Goal: Task Accomplishment & Management: Manage account settings

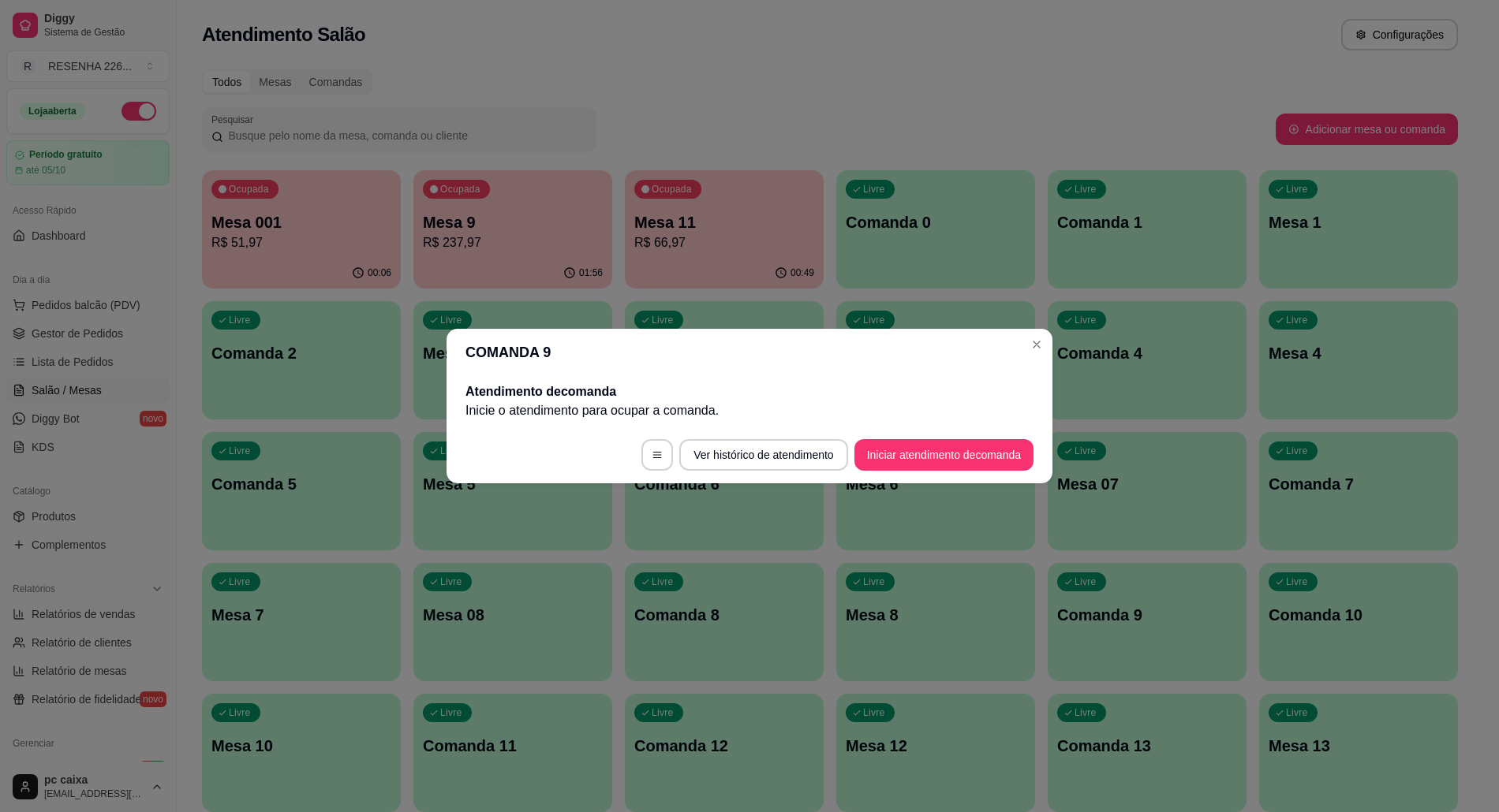
click at [374, 257] on button "Ocupada Mesa 001 R$ 51,97 00:06" at bounding box center [301, 230] width 199 height 118
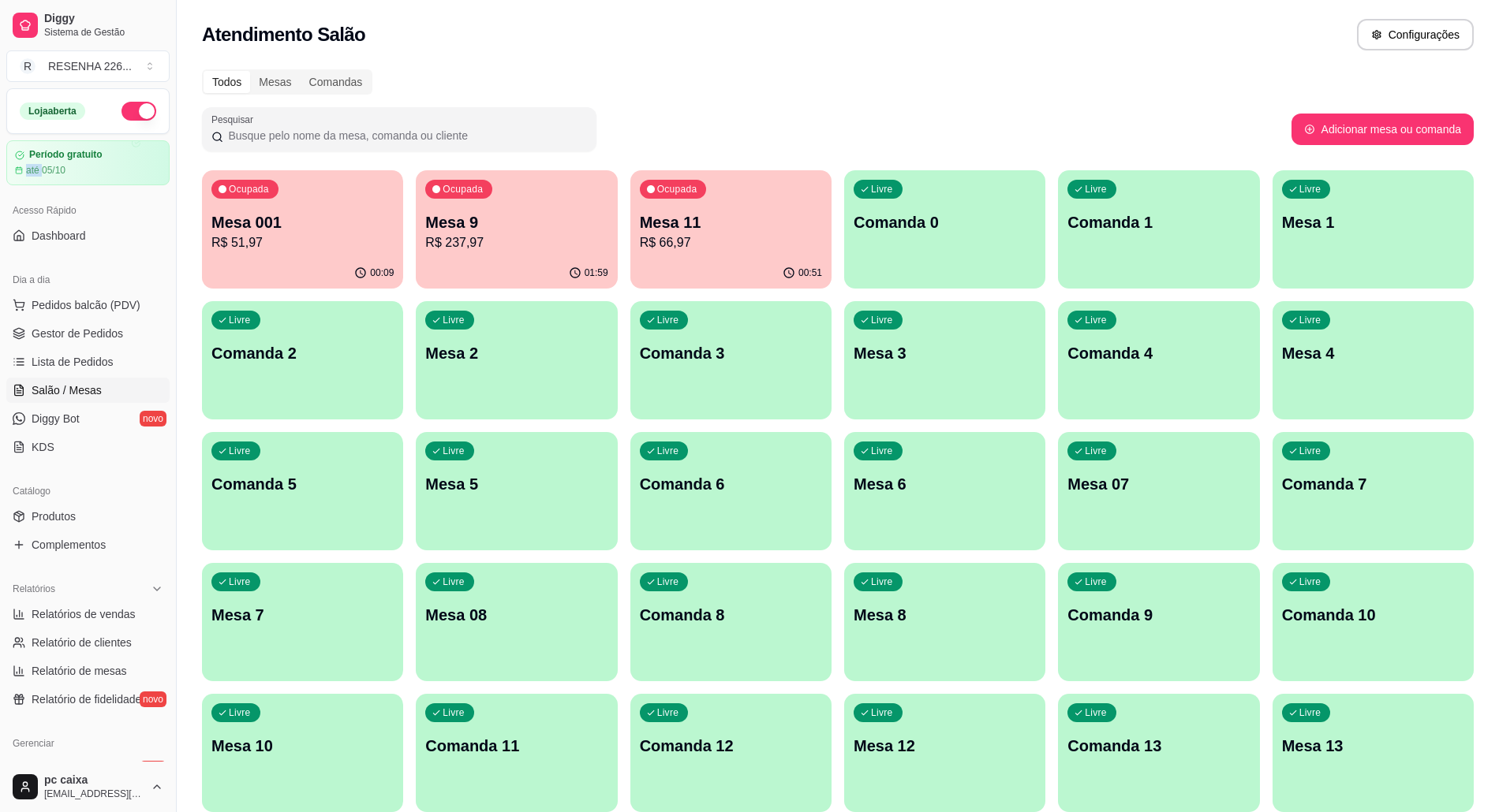
click at [1, 188] on div "Loja aberta Período gratuito até 05/10 Acesso Rápido Dashboard Dia a dia Pedido…" at bounding box center [88, 425] width 176 height 674
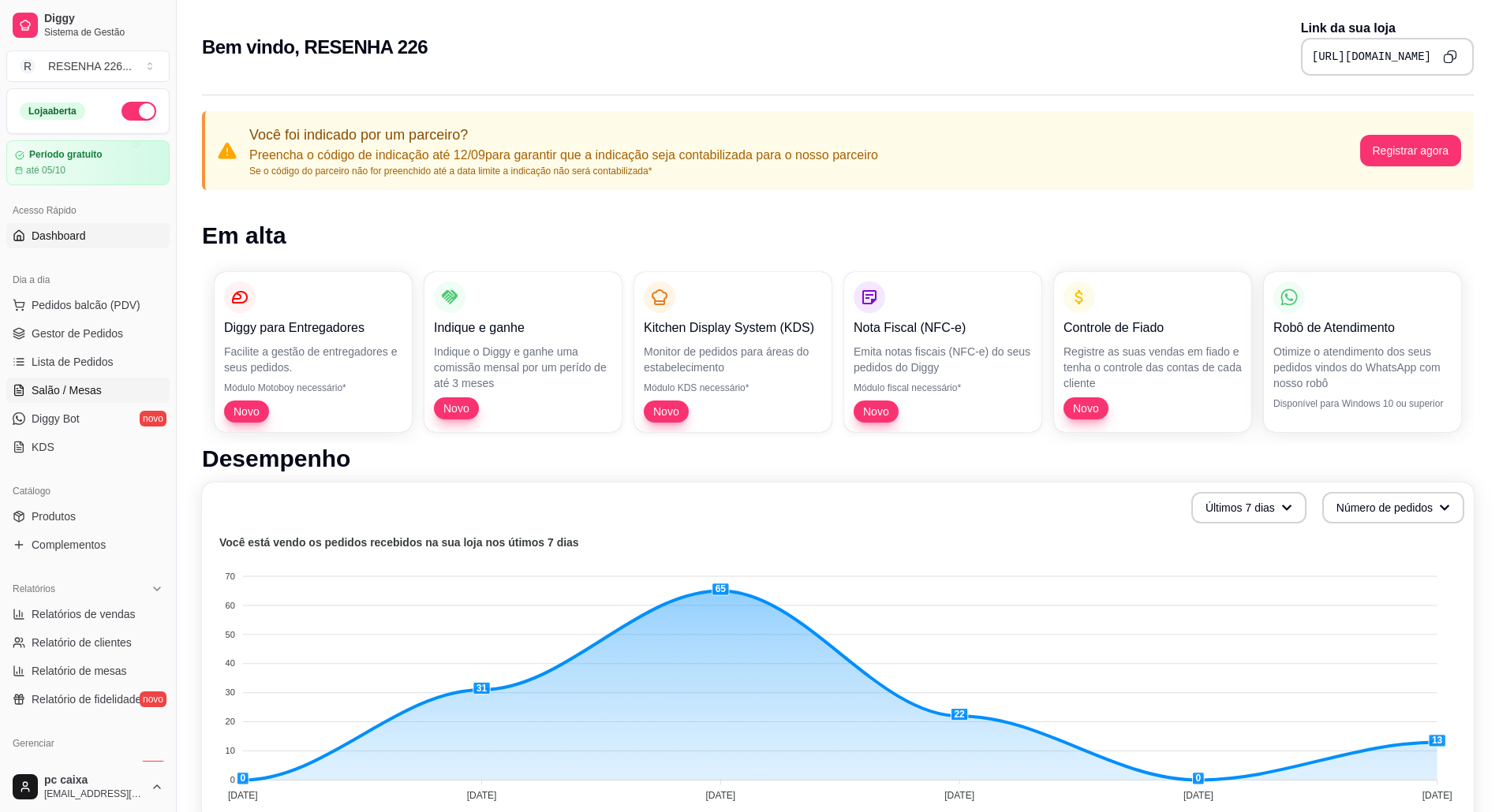
click at [90, 378] on link "Salão / Mesas" at bounding box center [88, 390] width 163 height 26
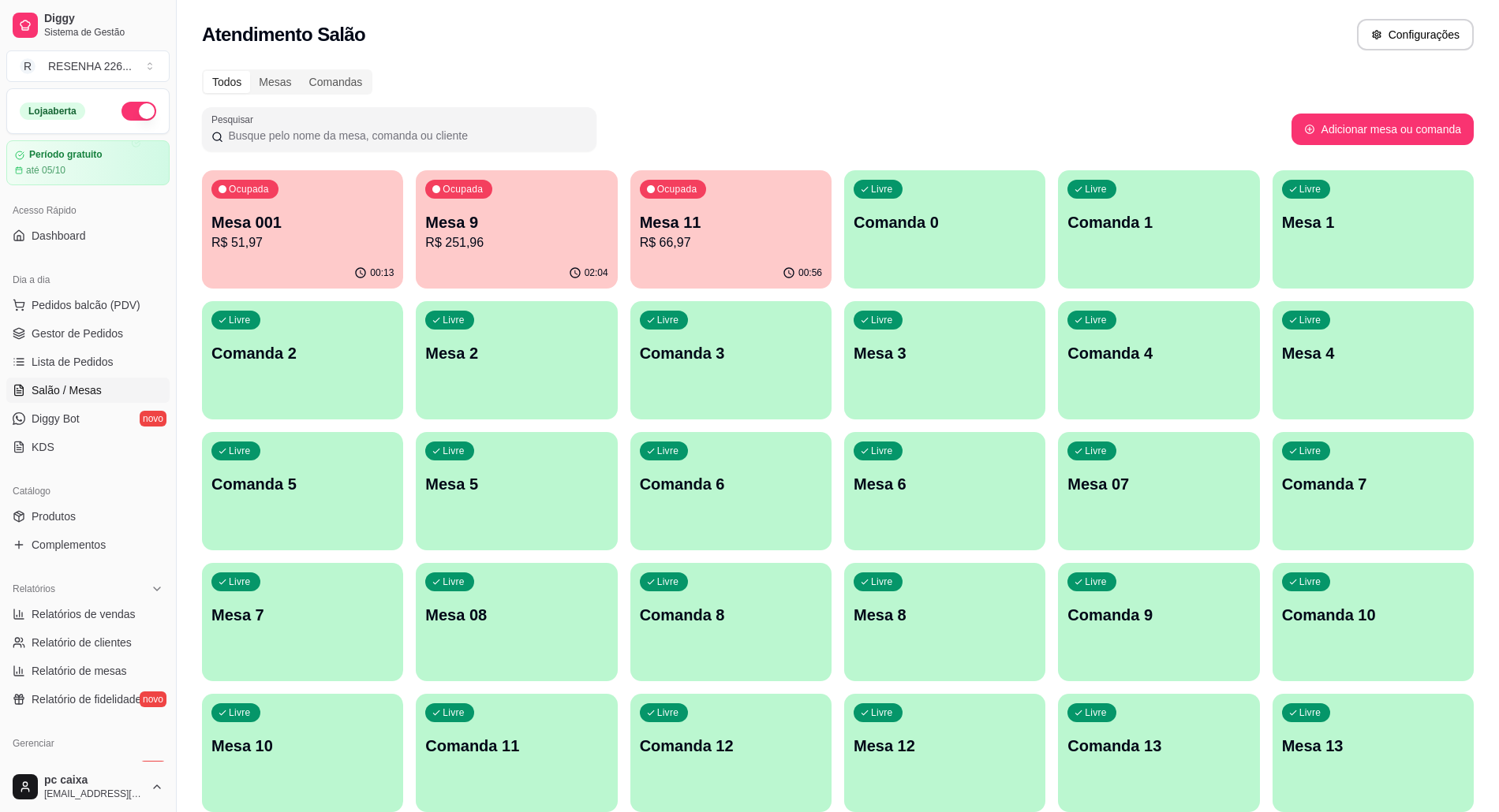
click at [99, 503] on div "Catálogo" at bounding box center [88, 491] width 163 height 26
click at [98, 511] on link "Produtos" at bounding box center [88, 516] width 163 height 26
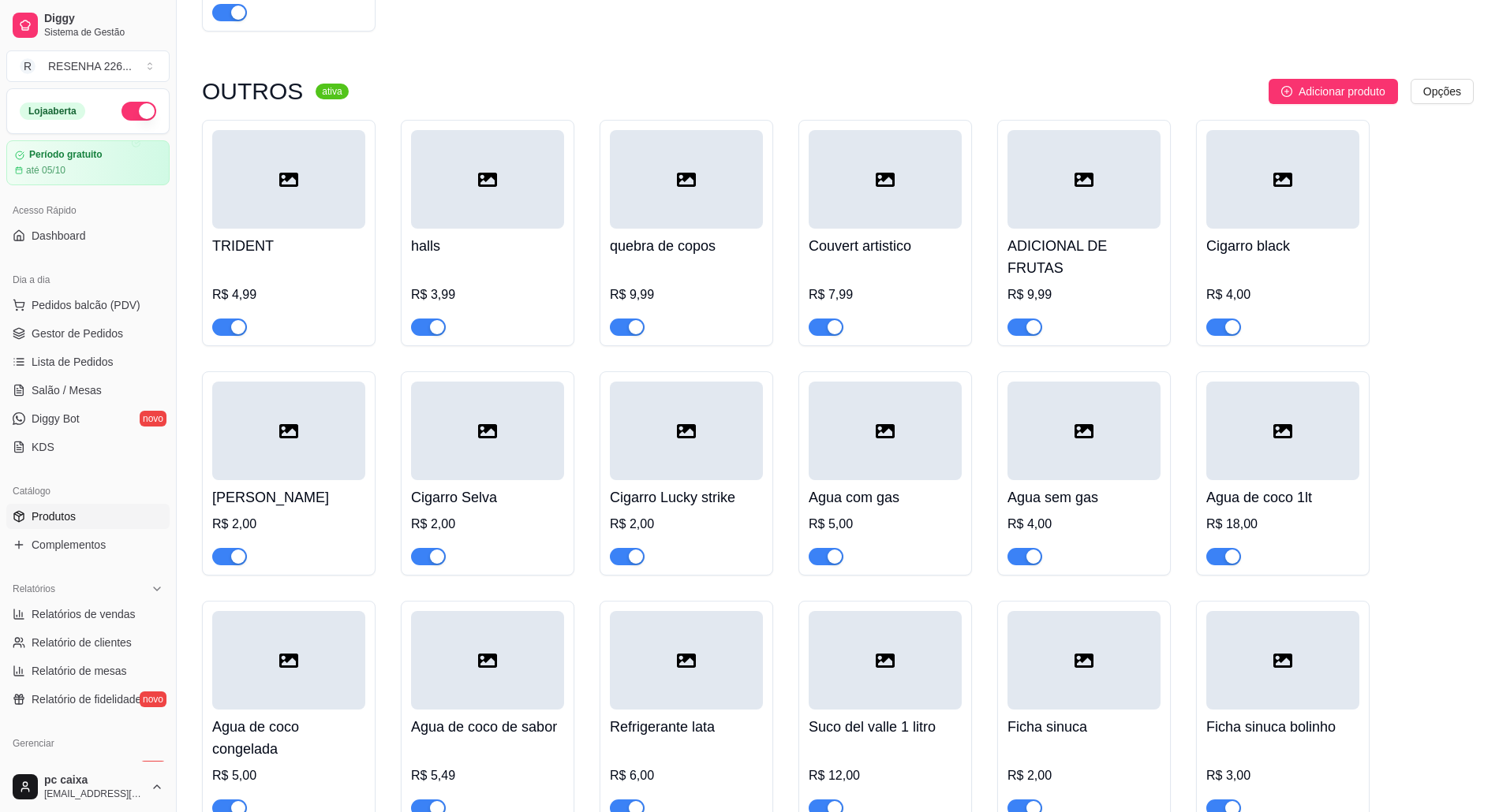
scroll to position [2944, 0]
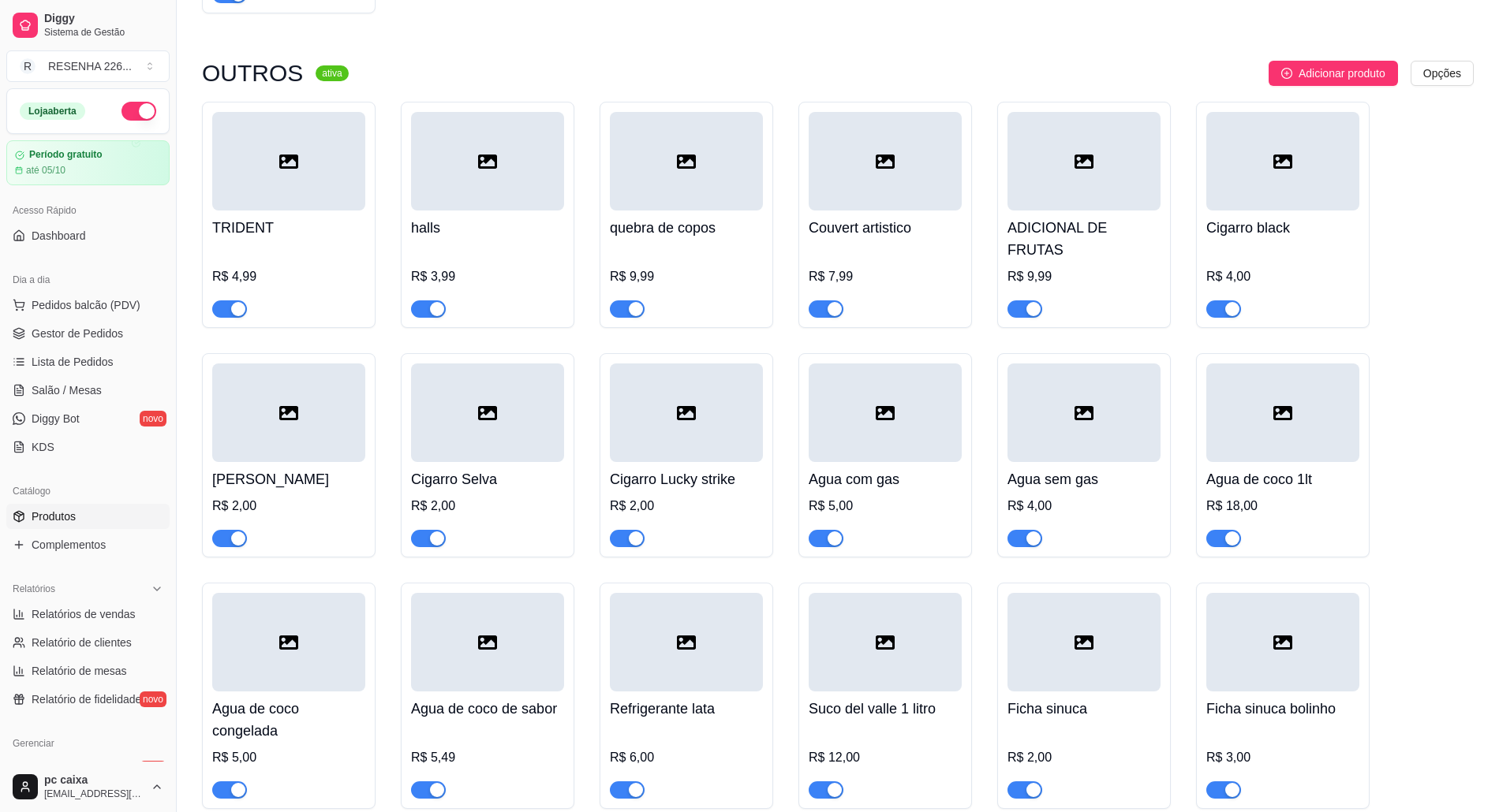
click at [1320, 82] on span "Adicionar produto" at bounding box center [1342, 73] width 86 height 17
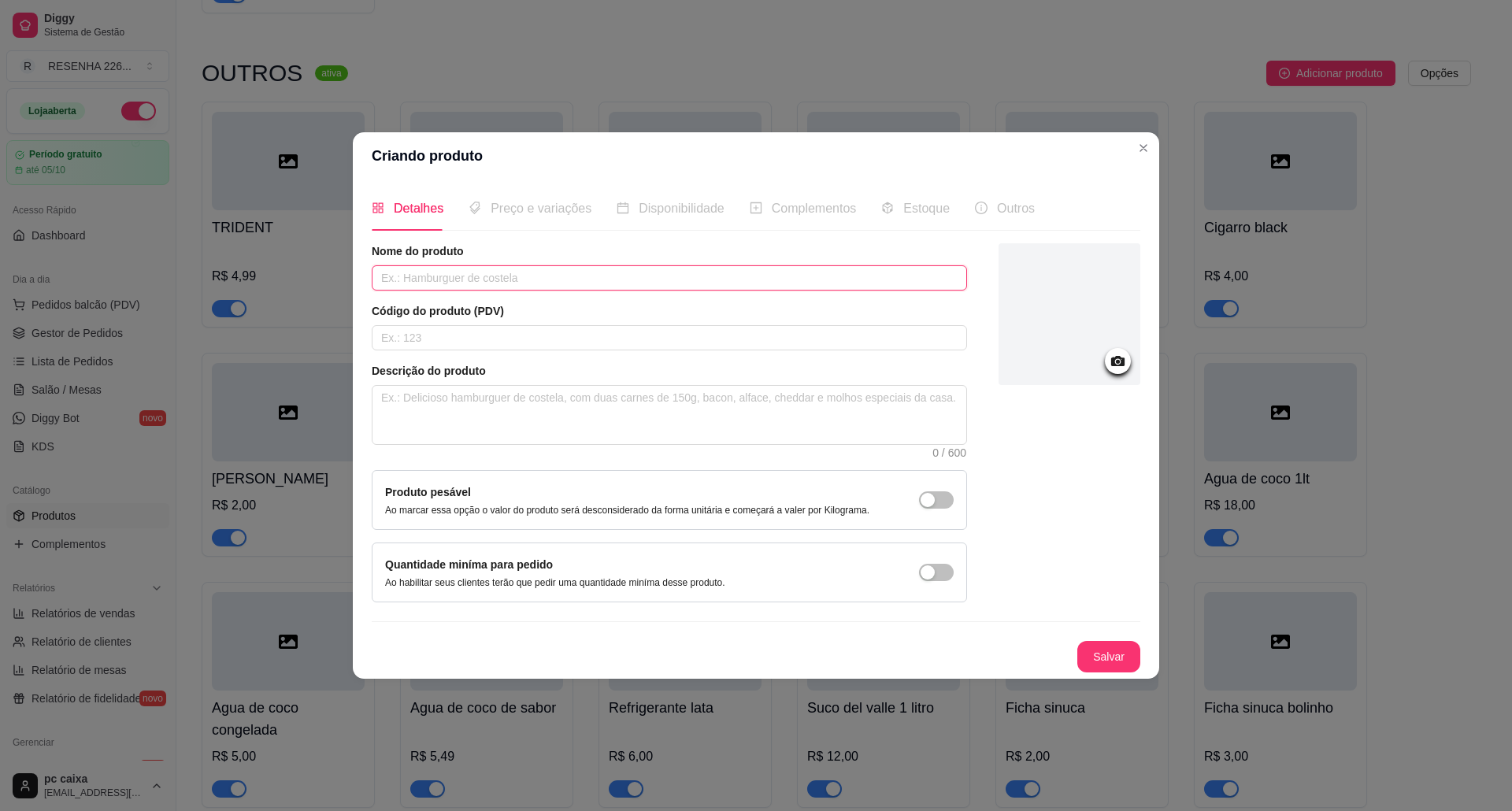
click at [579, 283] on input "text" at bounding box center [669, 278] width 596 height 25
type input "PREPARO COZUMEL"
click at [1116, 640] on div "Nome do produto PREPARO COZUMEL Código do produto (PDV) Descrição do produto 0 …" at bounding box center [755, 458] width 768 height 429
click at [1113, 659] on button "Salvar" at bounding box center [1109, 657] width 62 height 30
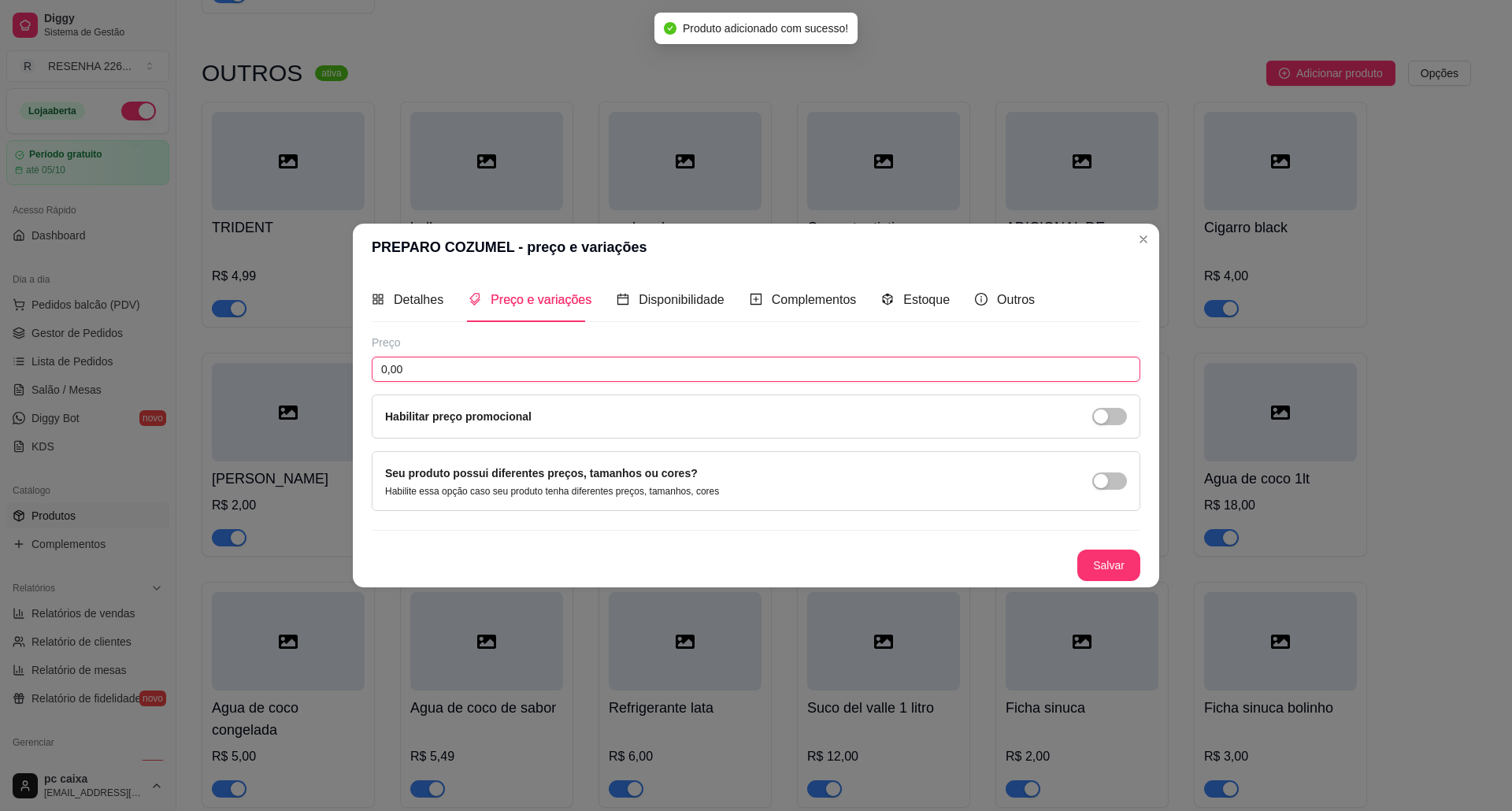
click at [523, 357] on input "0,00" at bounding box center [755, 369] width 768 height 25
type input "6,00"
click at [1087, 565] on button "Salvar" at bounding box center [1109, 565] width 63 height 31
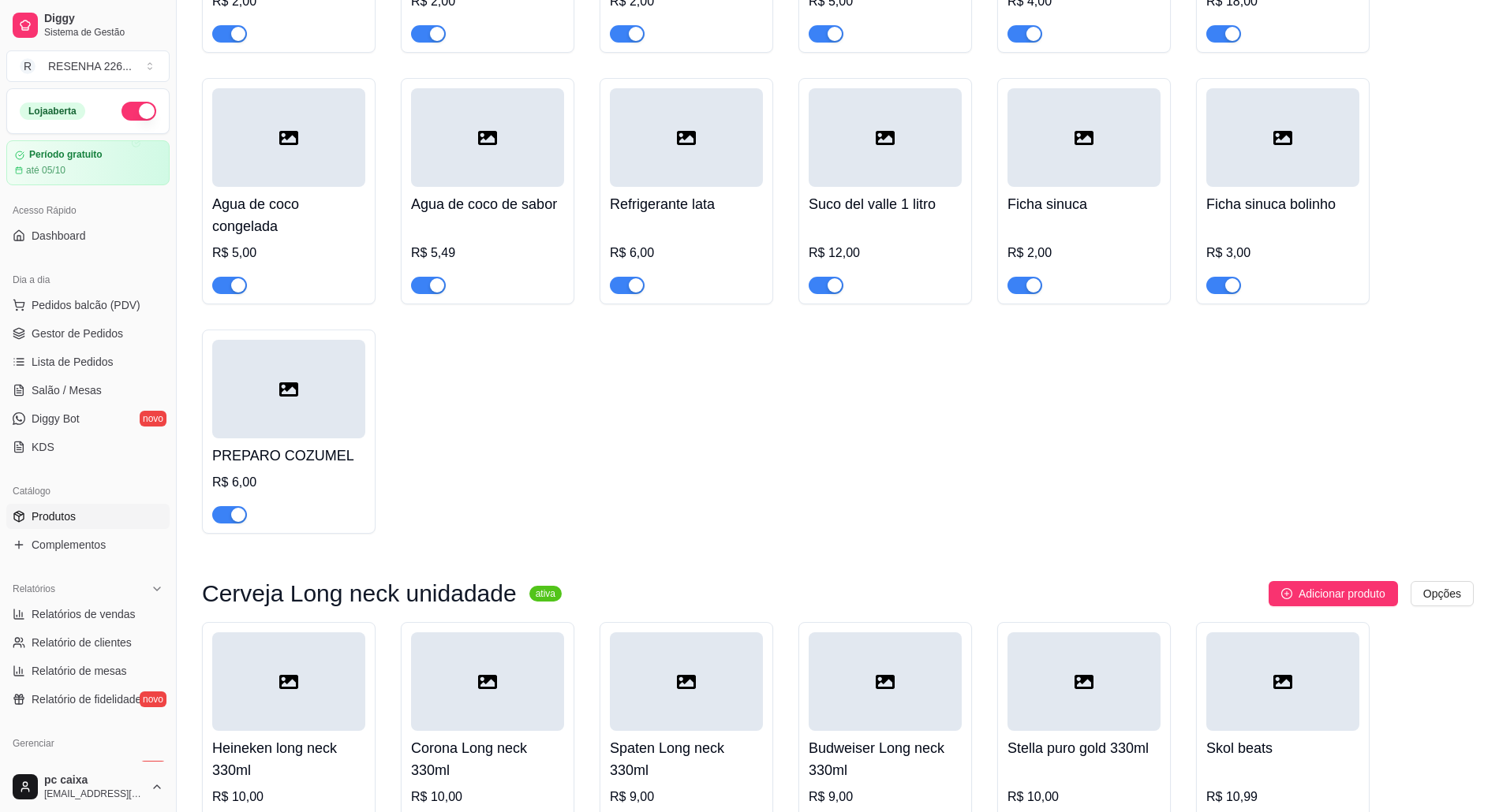
scroll to position [3469, 0]
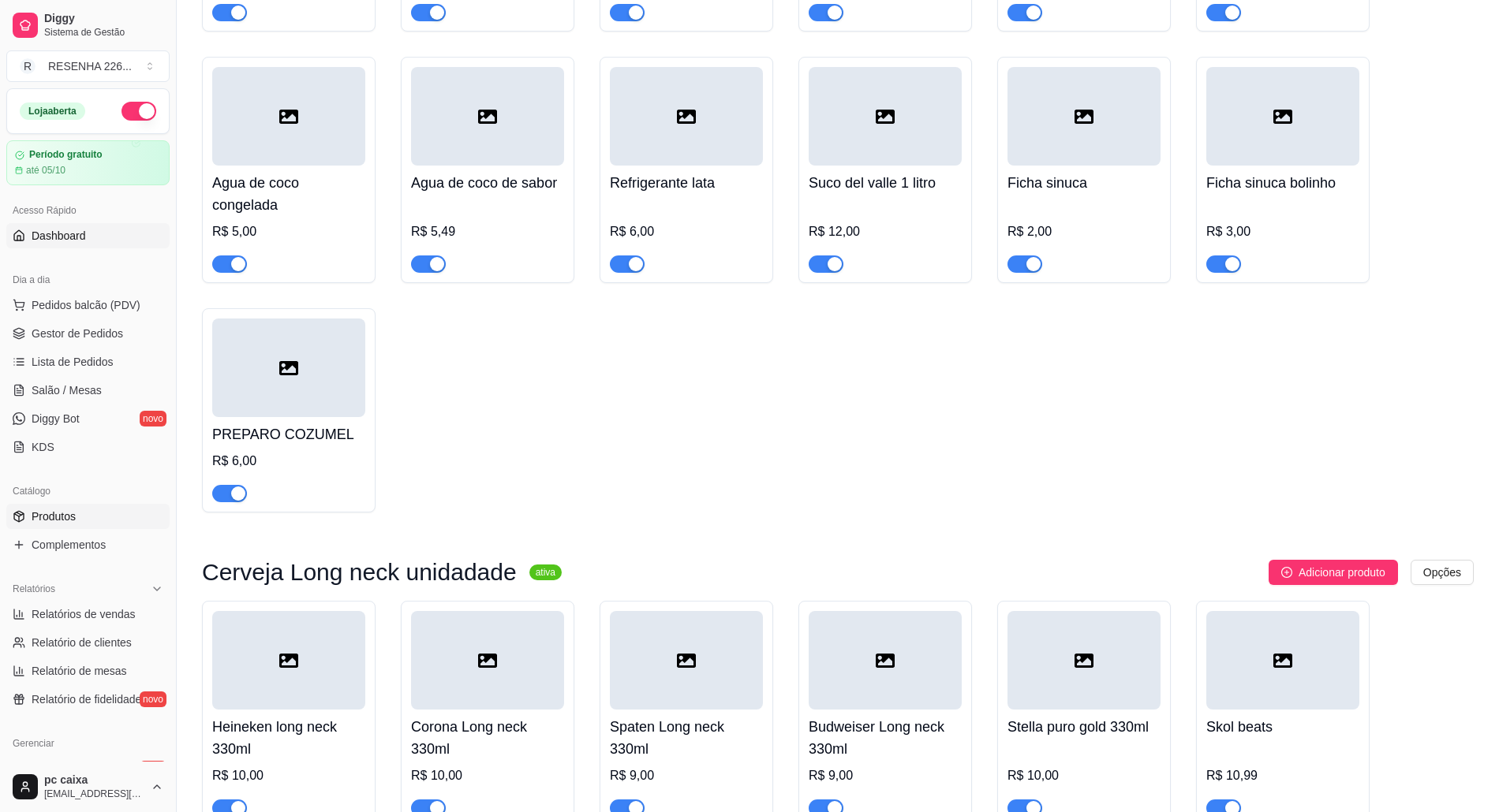
drag, startPoint x: 723, startPoint y: 392, endPoint x: 1513, endPoint y: 104, distance: 840.9
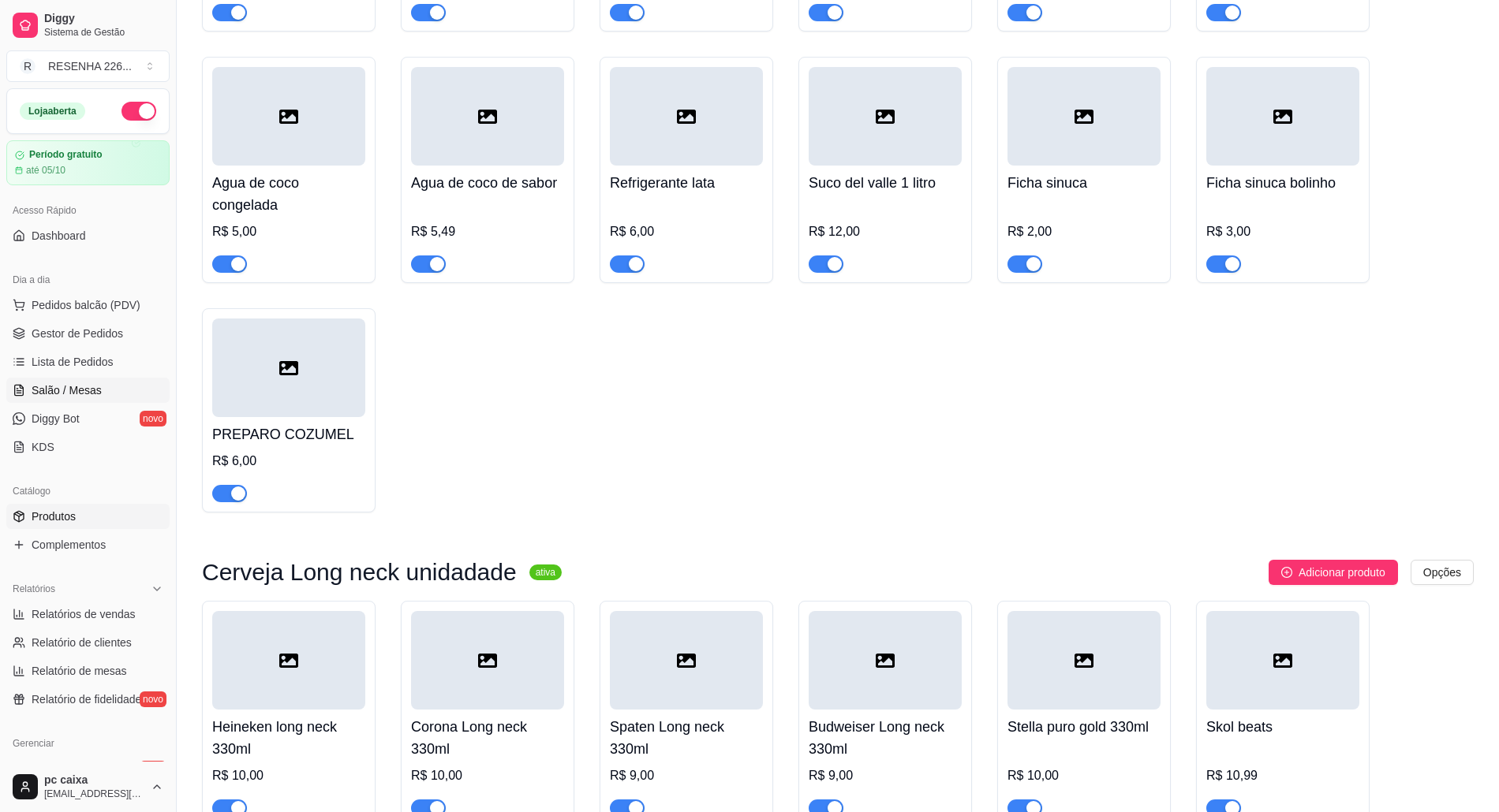
click at [105, 382] on link "Salão / Mesas" at bounding box center [88, 390] width 163 height 26
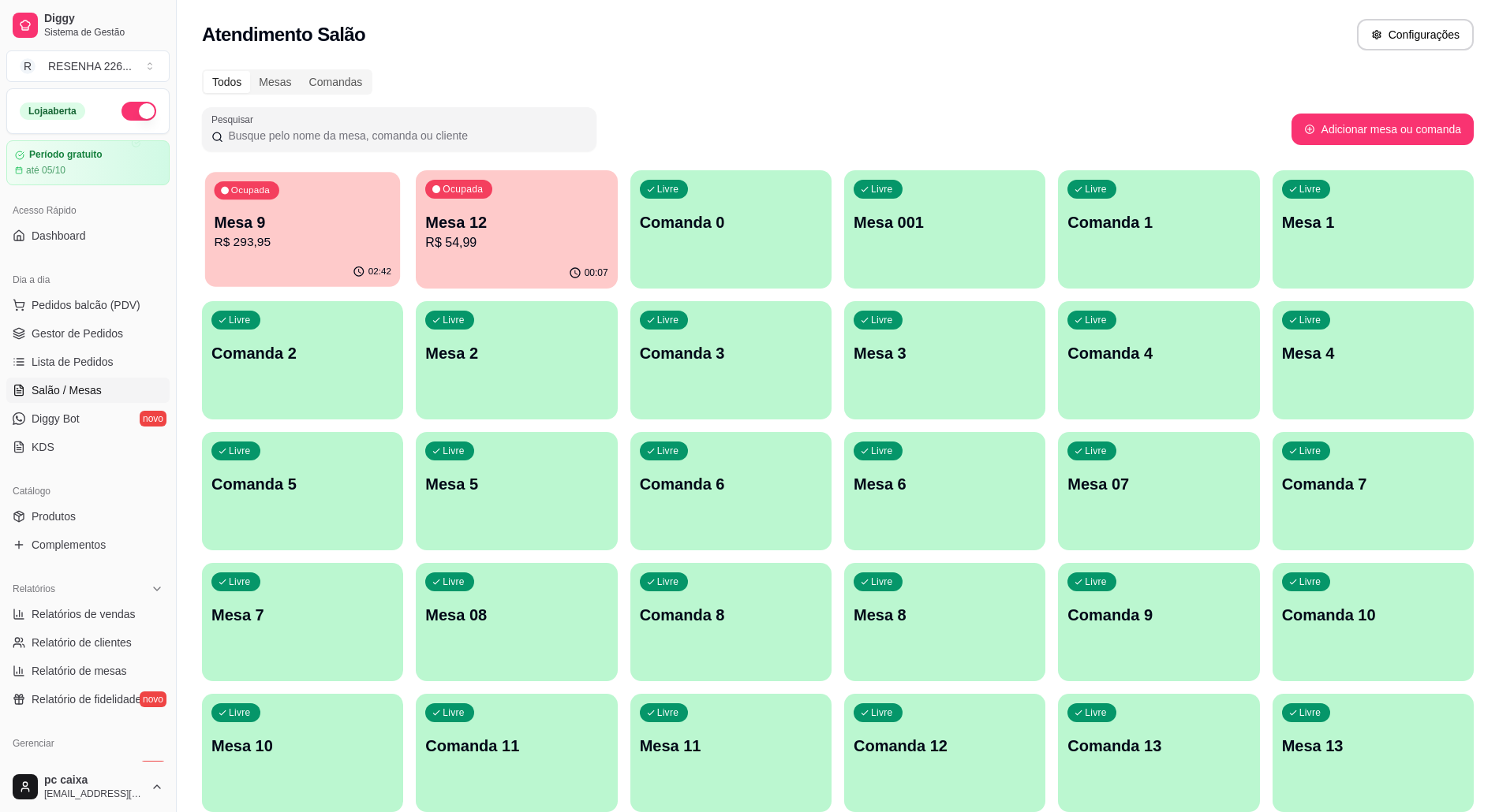
click at [310, 200] on div "Ocupada Mesa 9 R$ 293,95" at bounding box center [303, 215] width 196 height 86
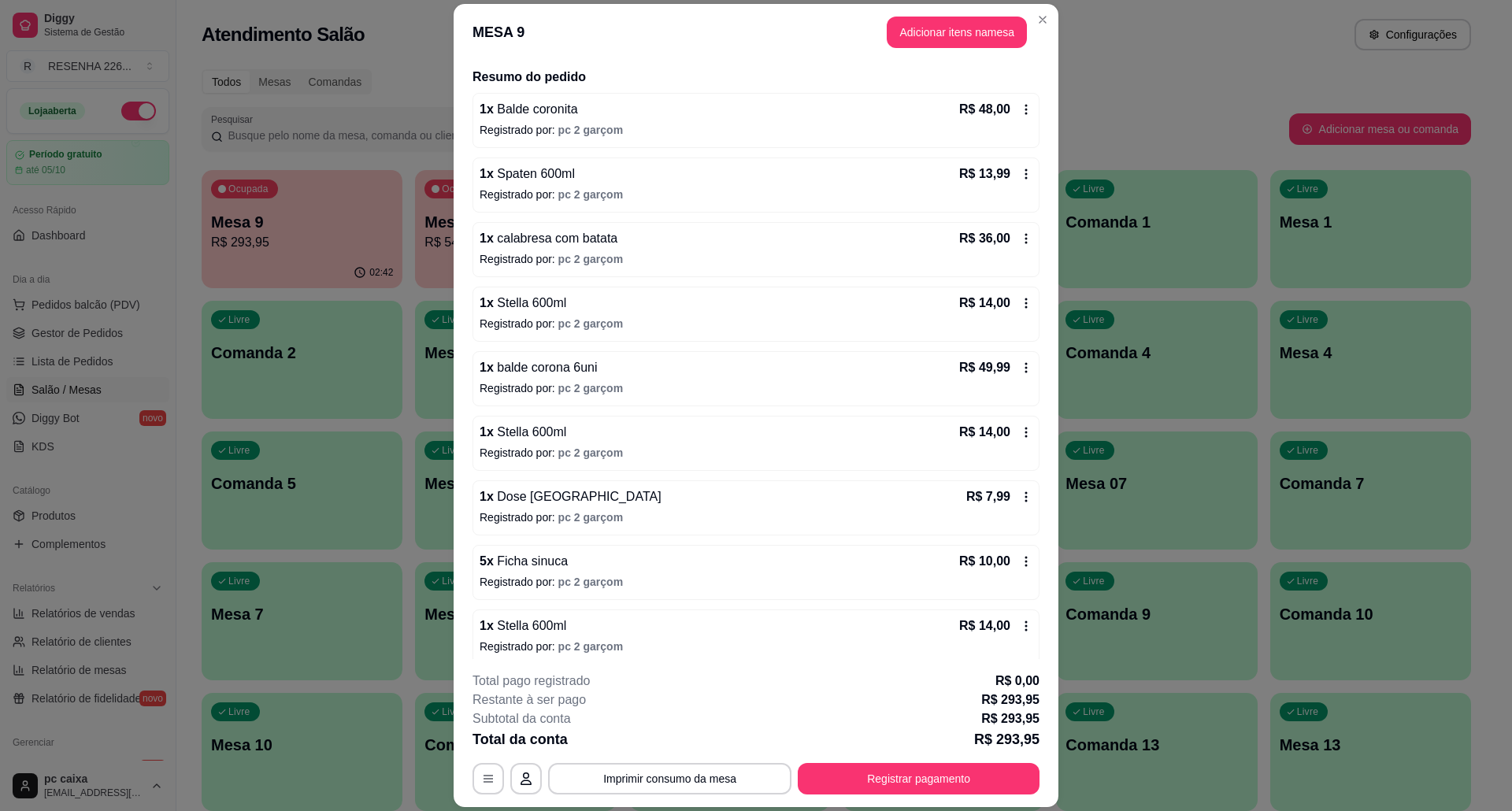
scroll to position [89, 0]
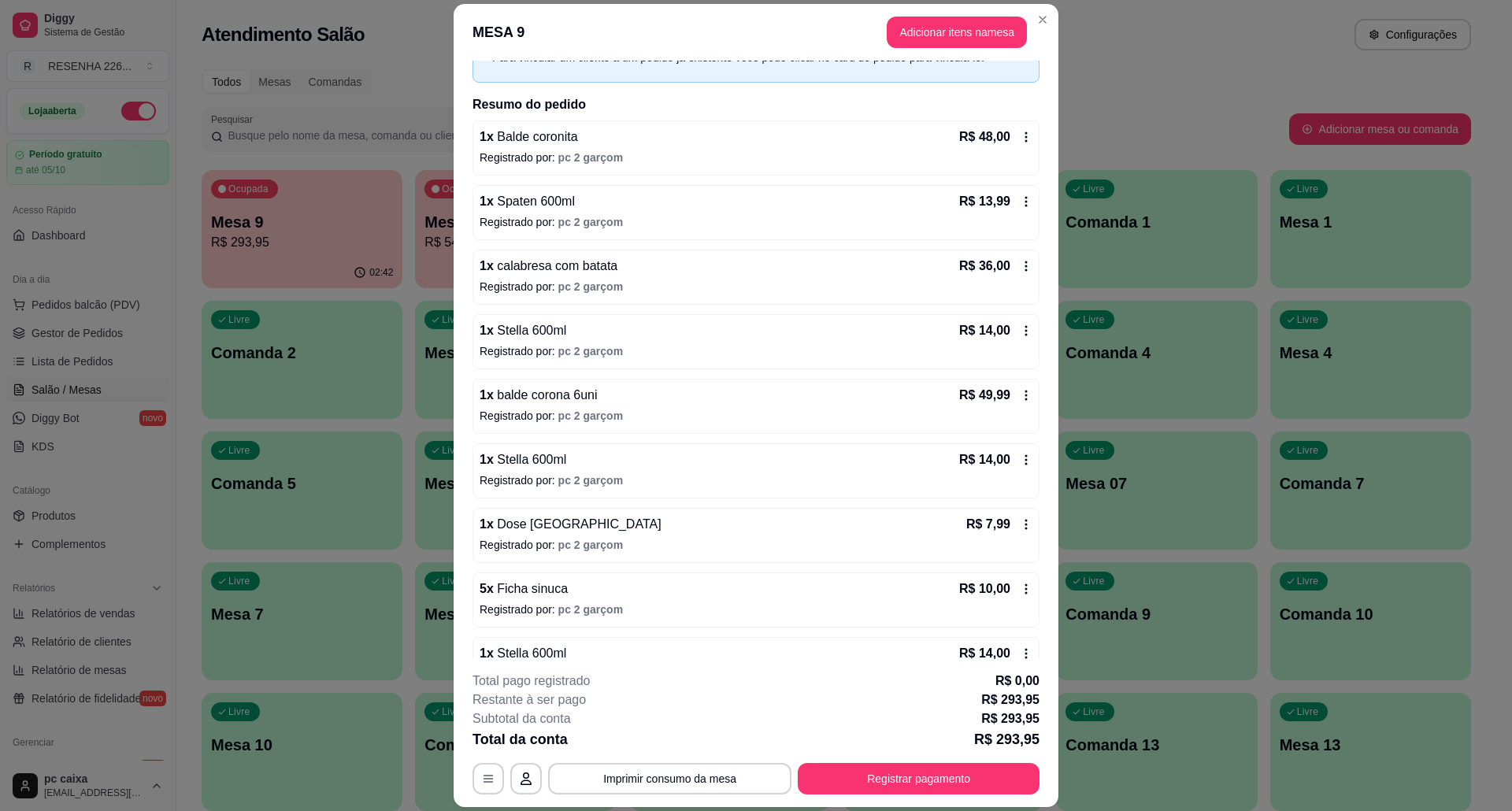
click at [1020, 200] on icon at bounding box center [1026, 201] width 12 height 12
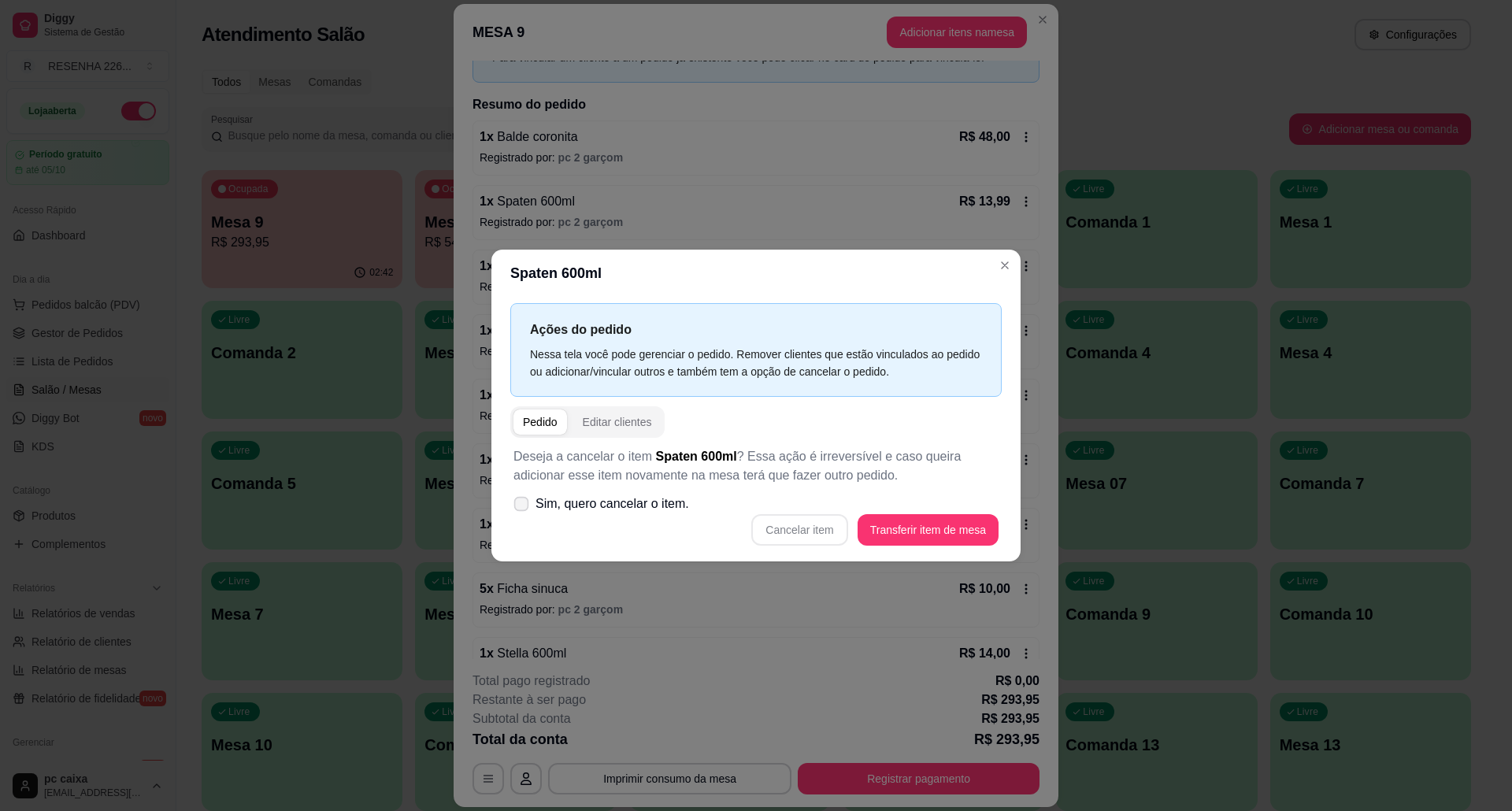
click at [603, 492] on label "Sim, quero cancelar o item." at bounding box center [601, 504] width 188 height 31
click at [523, 507] on input "Sim, quero cancelar o item." at bounding box center [518, 512] width 10 height 10
checkbox input "true"
click at [777, 518] on button "Cancelar item" at bounding box center [799, 530] width 96 height 31
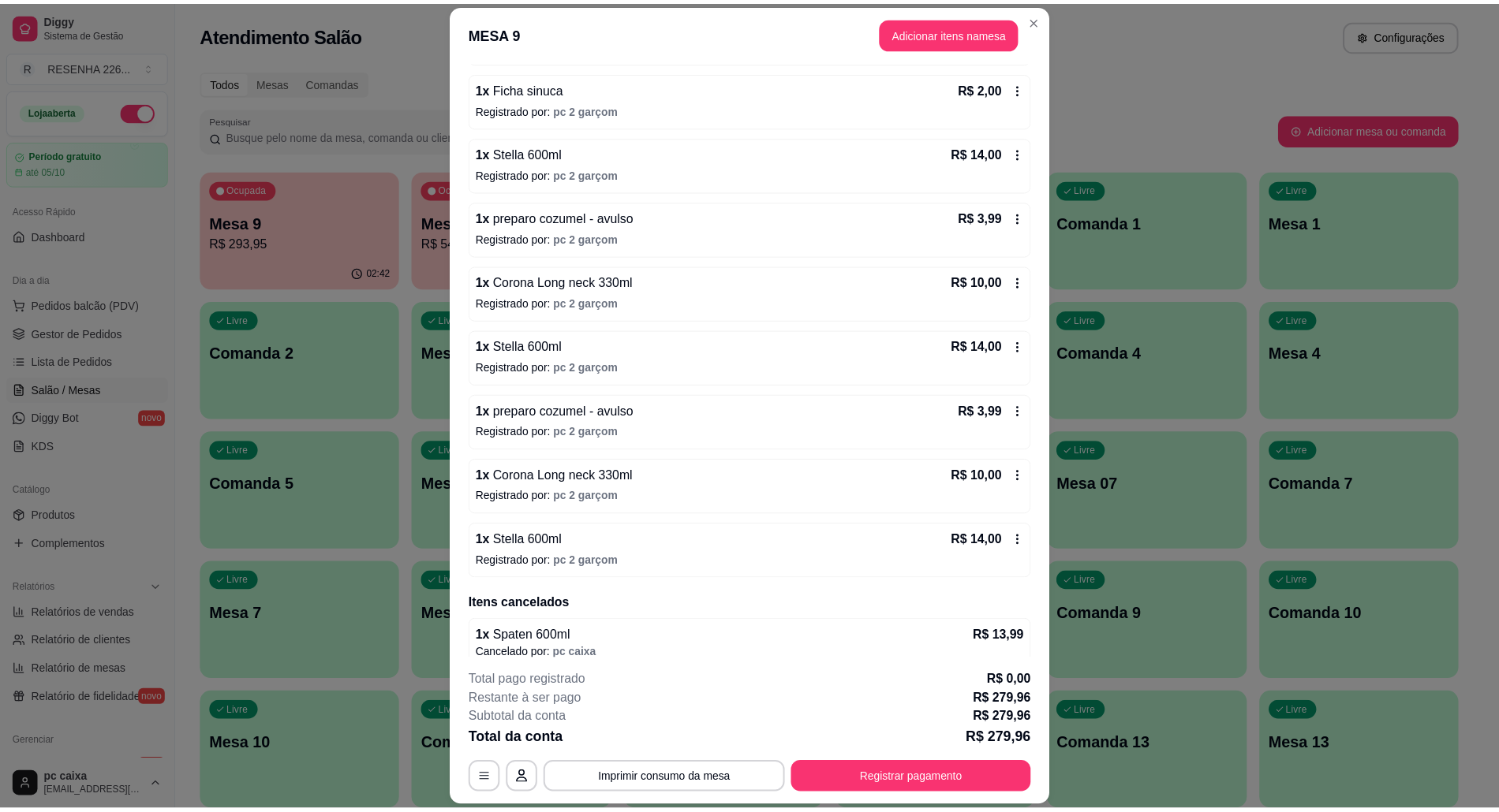
scroll to position [745, 0]
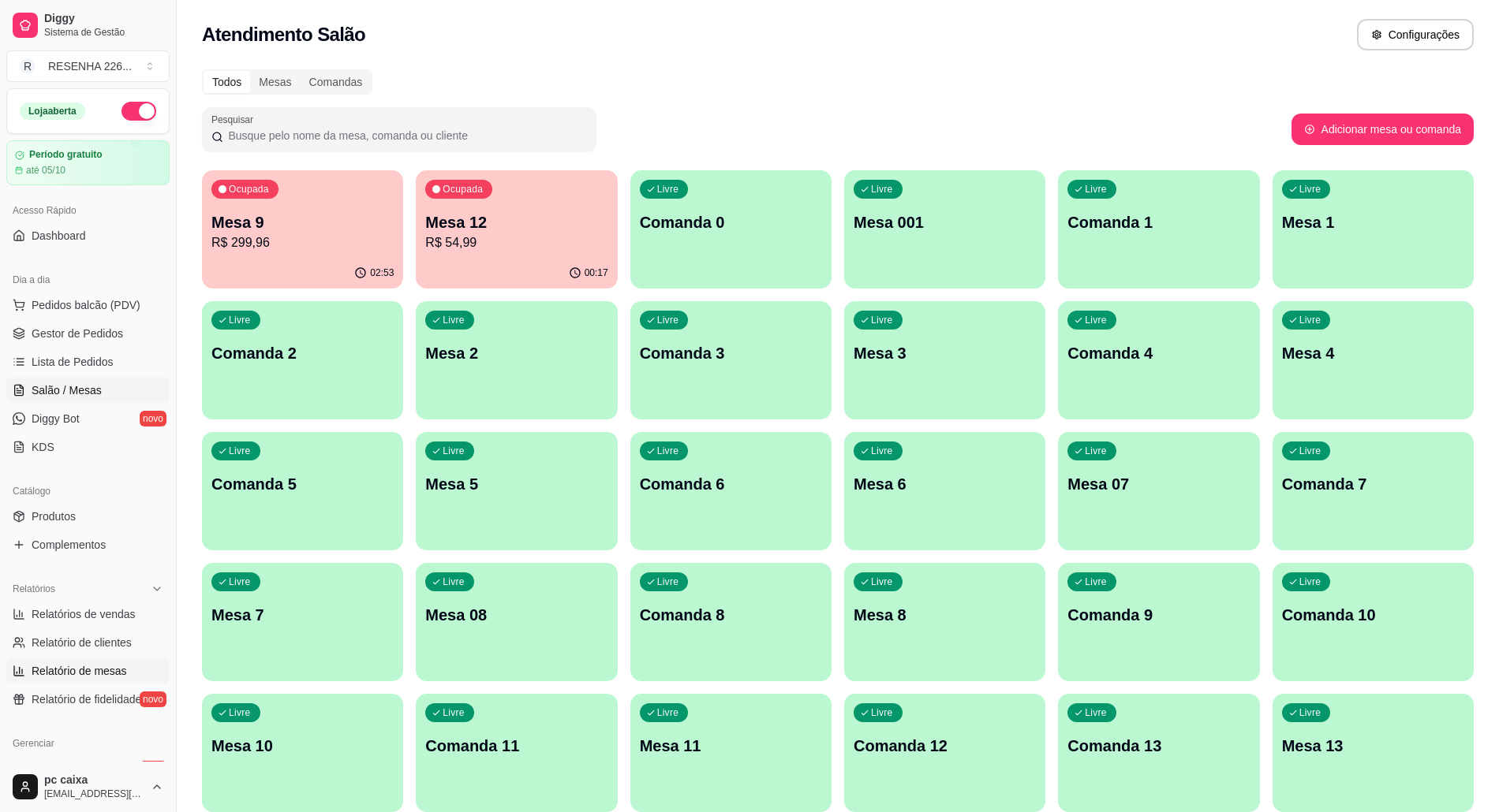
click at [114, 667] on span "Relatório de mesas" at bounding box center [79, 670] width 95 height 16
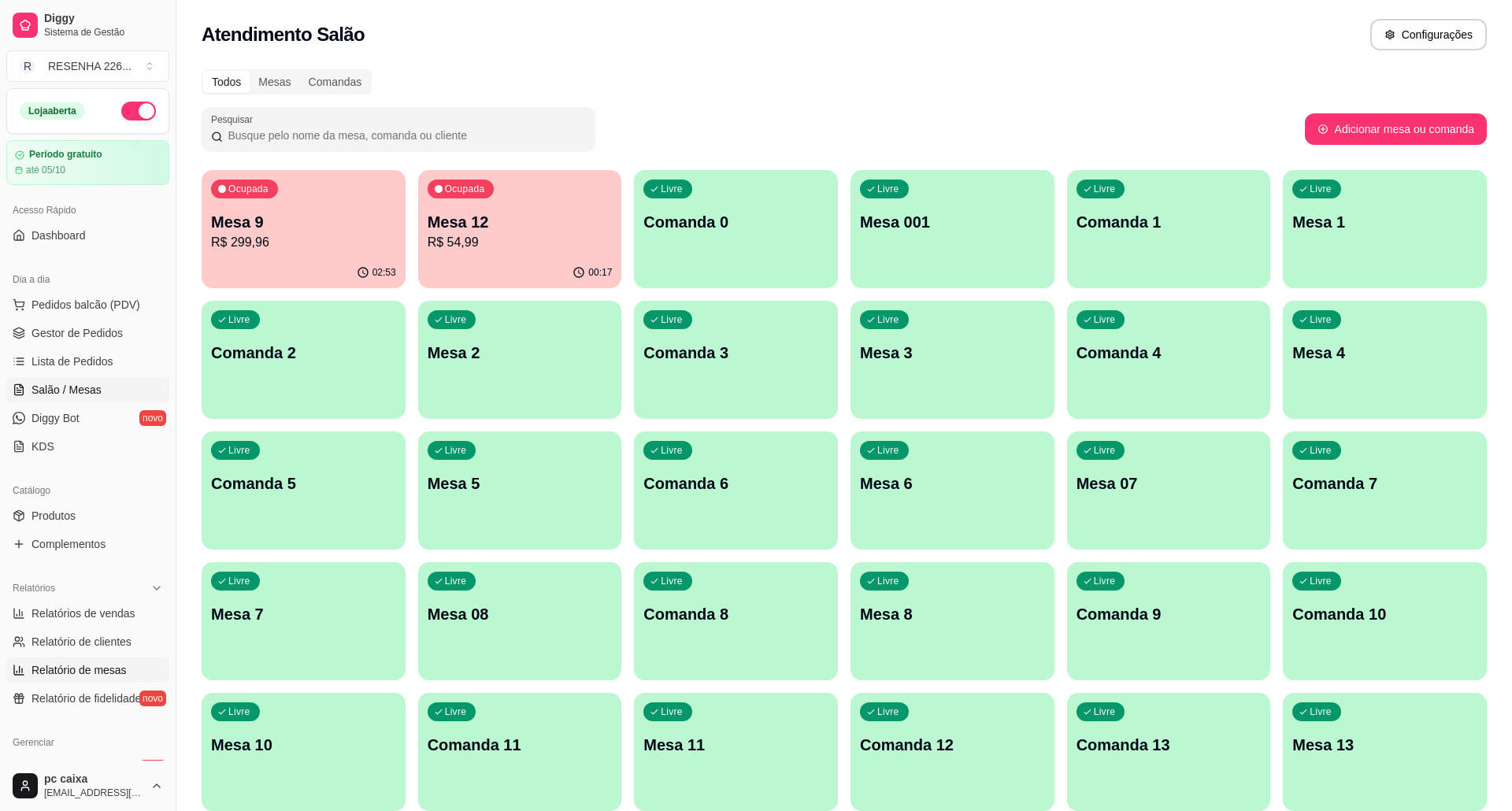
select select "TOTAL_OF_ORDERS"
select select "7"
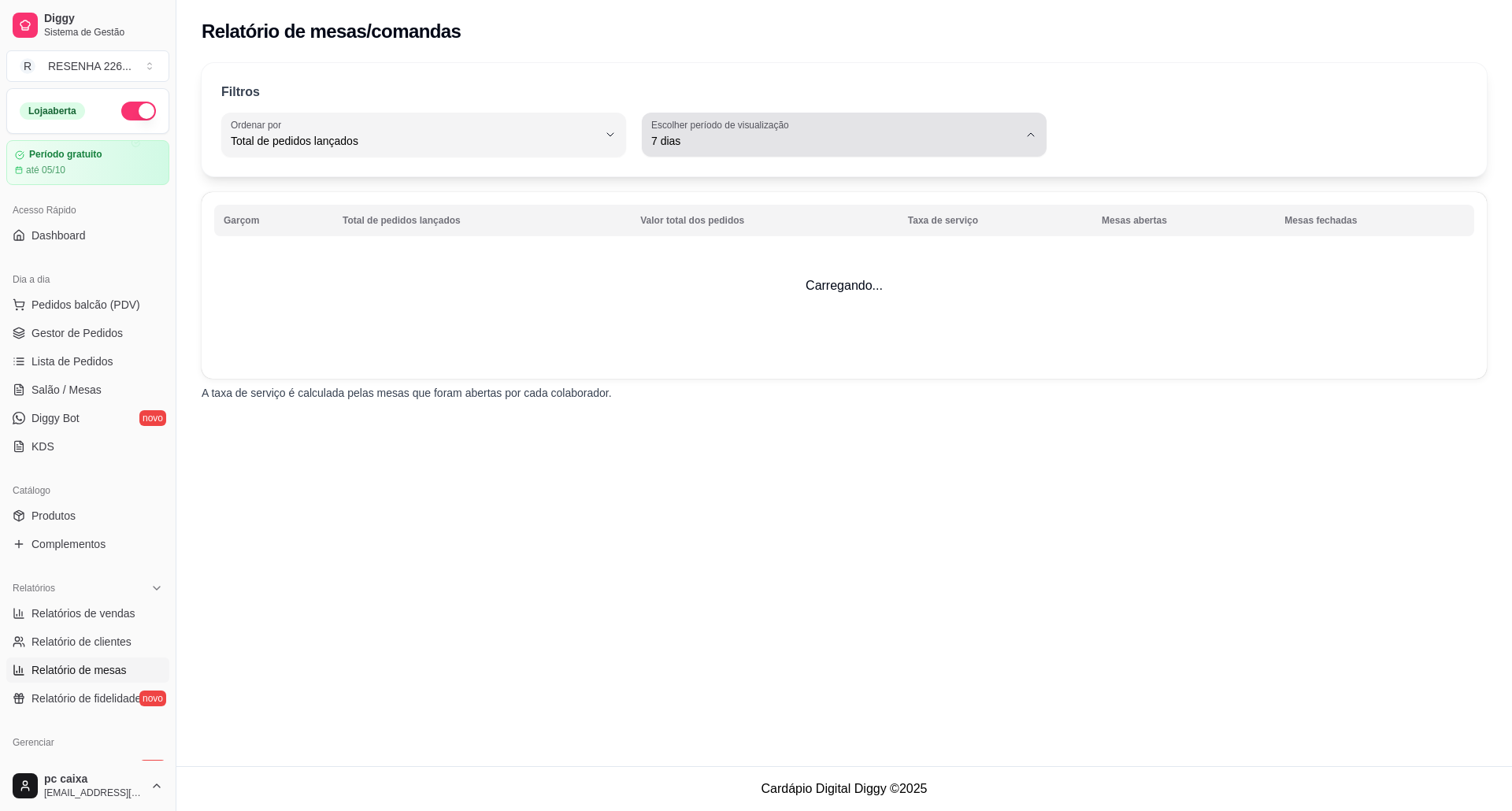
click at [792, 124] on div "7 dias" at bounding box center [835, 135] width 367 height 31
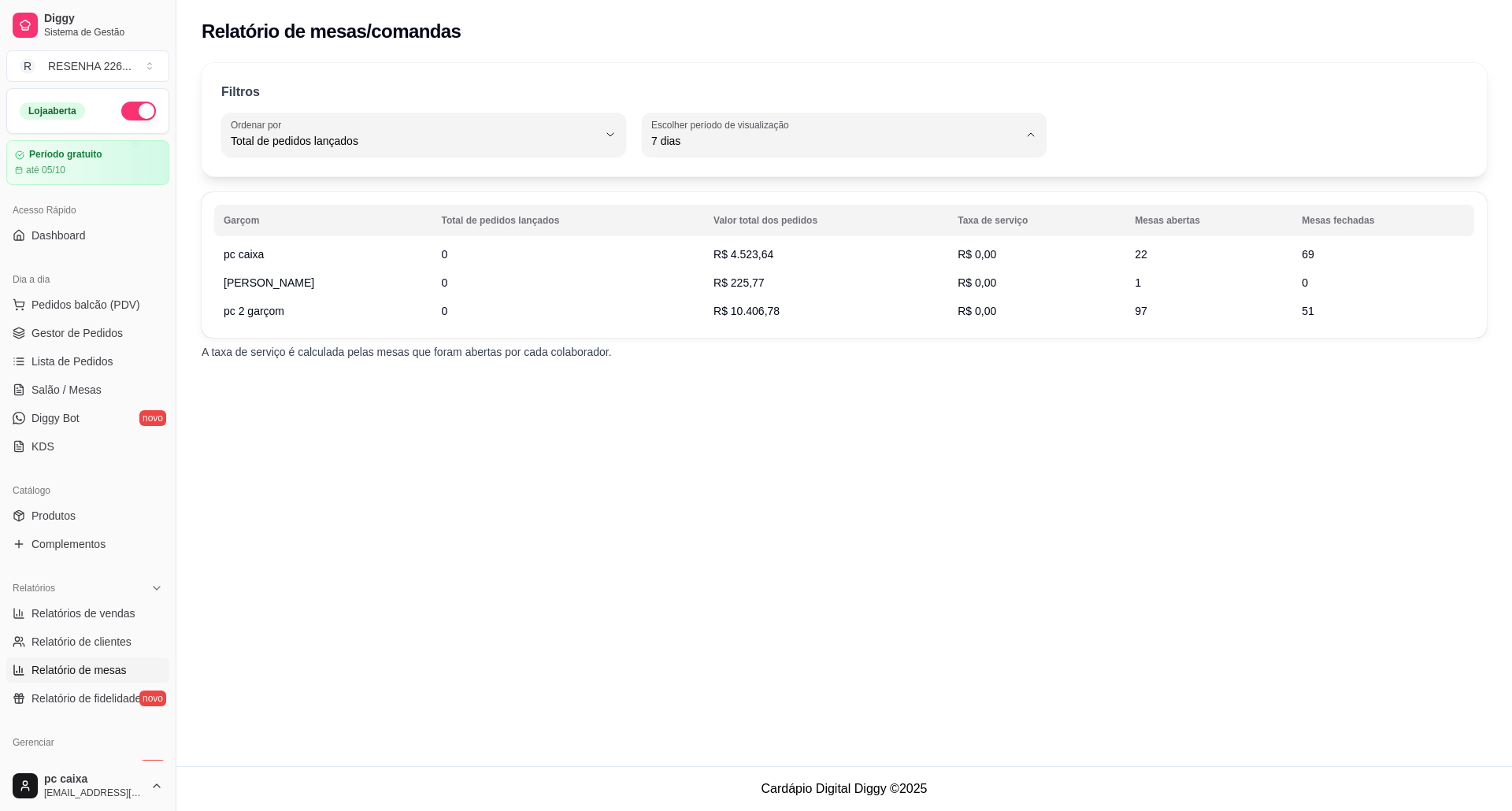
click at [708, 175] on span "Hoje" at bounding box center [837, 178] width 349 height 15
type input "0"
select select "0"
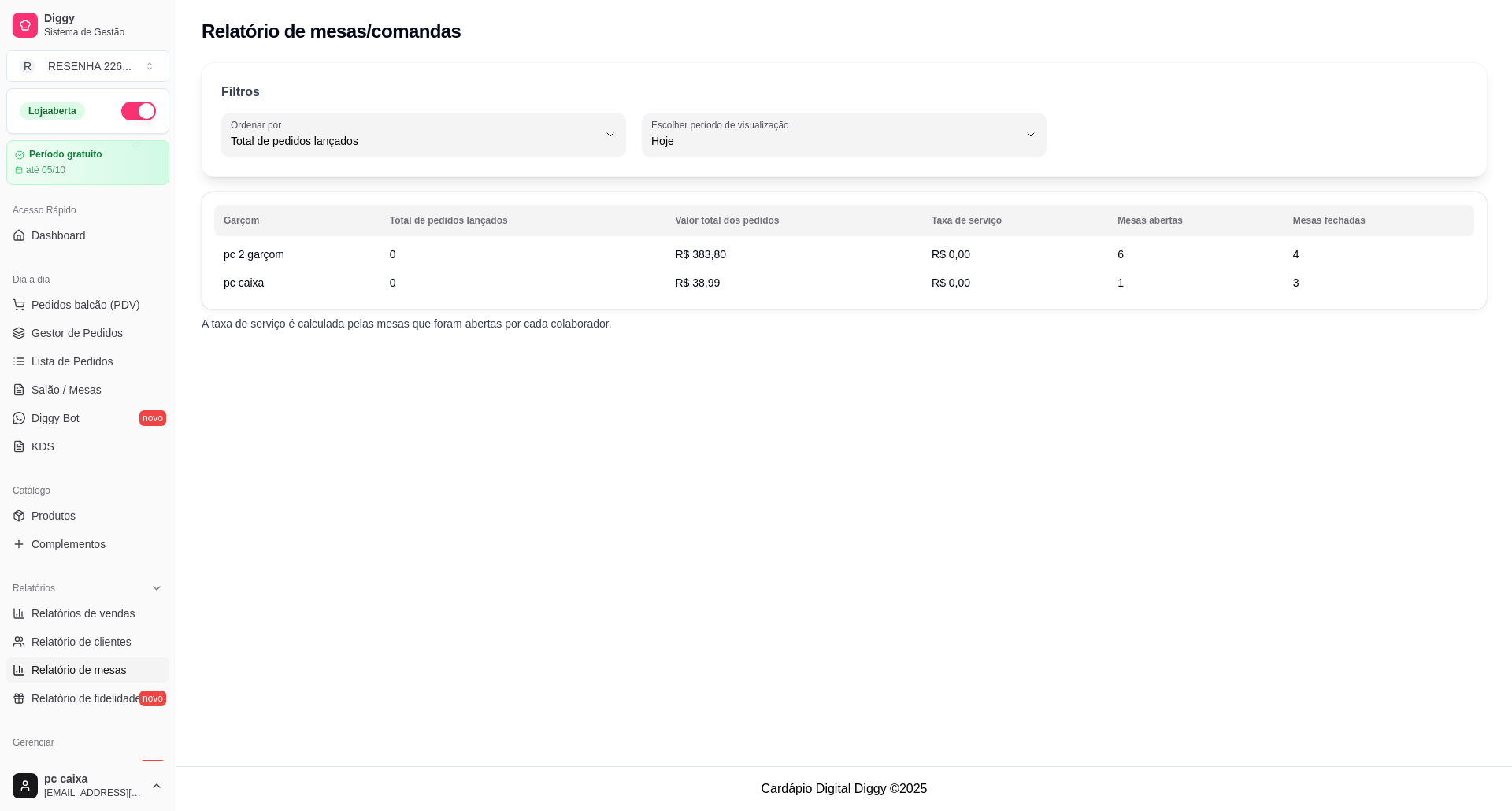
drag, startPoint x: 681, startPoint y: 253, endPoint x: 740, endPoint y: 253, distance: 59.0
click at [740, 253] on td "R$ 383,80" at bounding box center [794, 254] width 256 height 29
click at [732, 250] on td "R$ 383,80" at bounding box center [794, 254] width 256 height 29
drag, startPoint x: 726, startPoint y: 253, endPoint x: 681, endPoint y: 253, distance: 45.0
click at [681, 253] on span "R$ 383,80" at bounding box center [700, 254] width 51 height 12
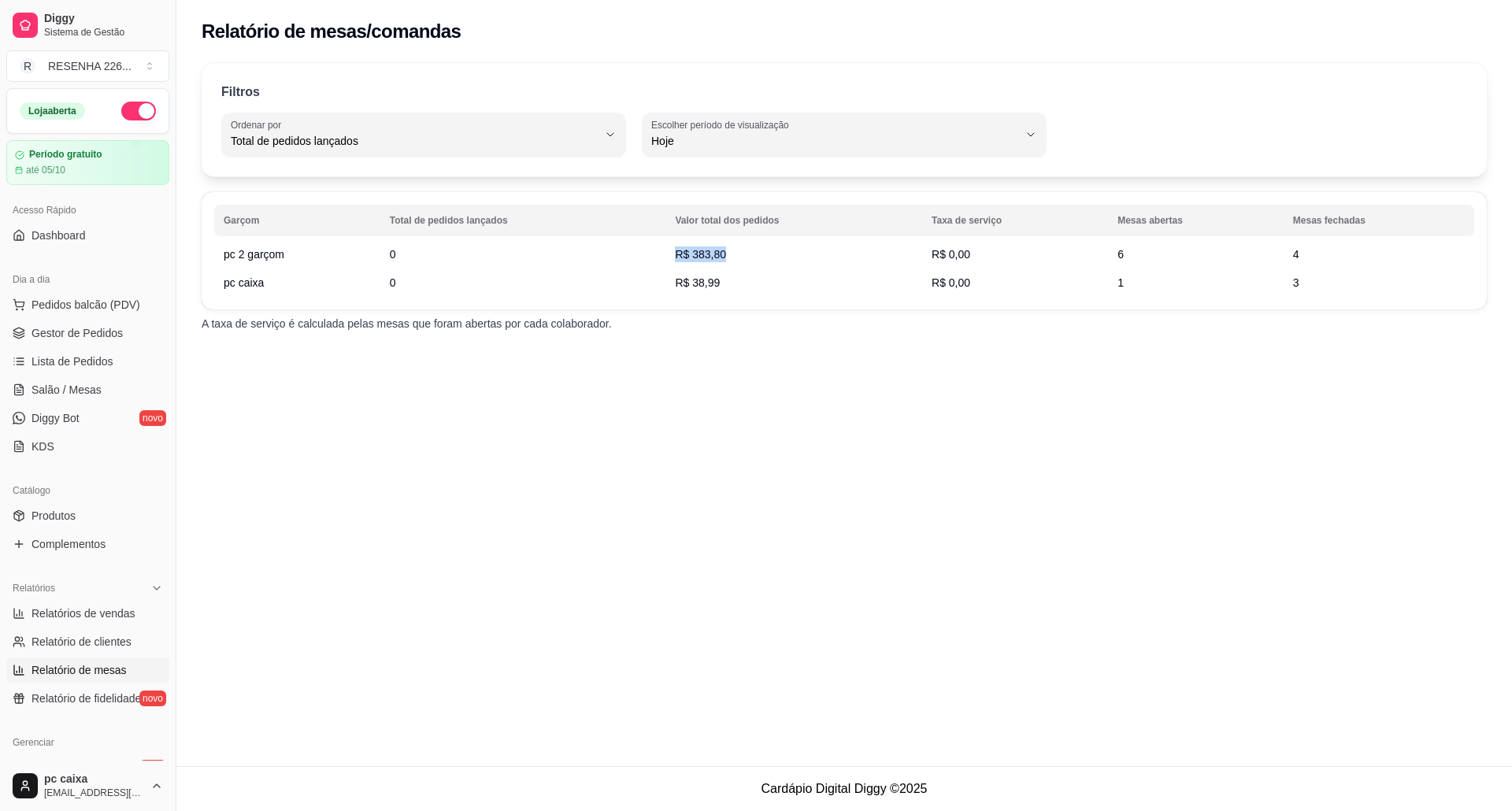
click at [666, 235] on th "Total de pedidos lançados" at bounding box center [523, 220] width 286 height 31
click at [42, 334] on span "Gestor de Pedidos" at bounding box center [76, 333] width 91 height 16
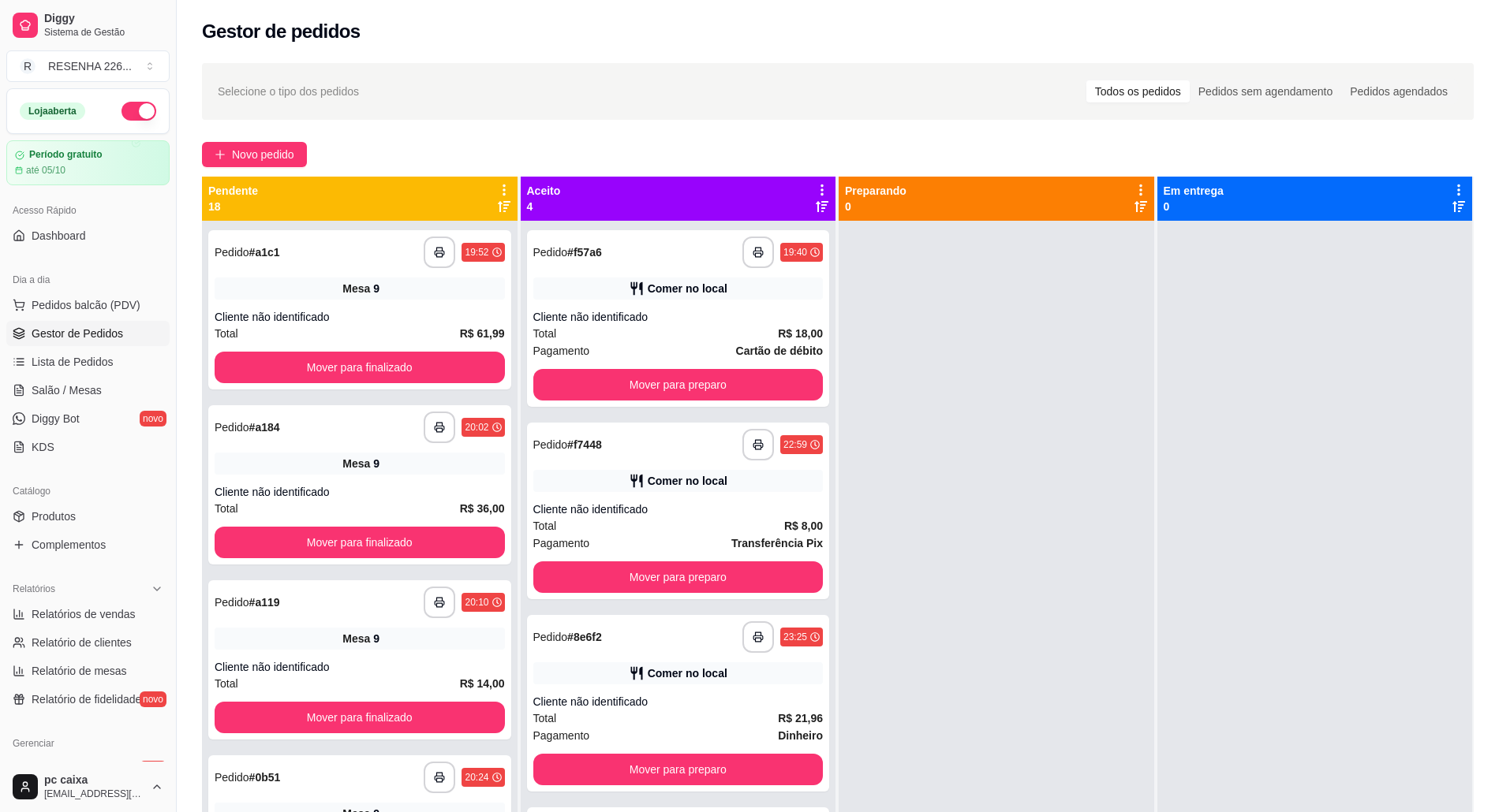
click at [992, 549] on div at bounding box center [996, 626] width 315 height 812
click at [131, 664] on link "Relatório de mesas" at bounding box center [88, 670] width 163 height 26
select select "TOTAL_OF_ORDERS"
select select "7"
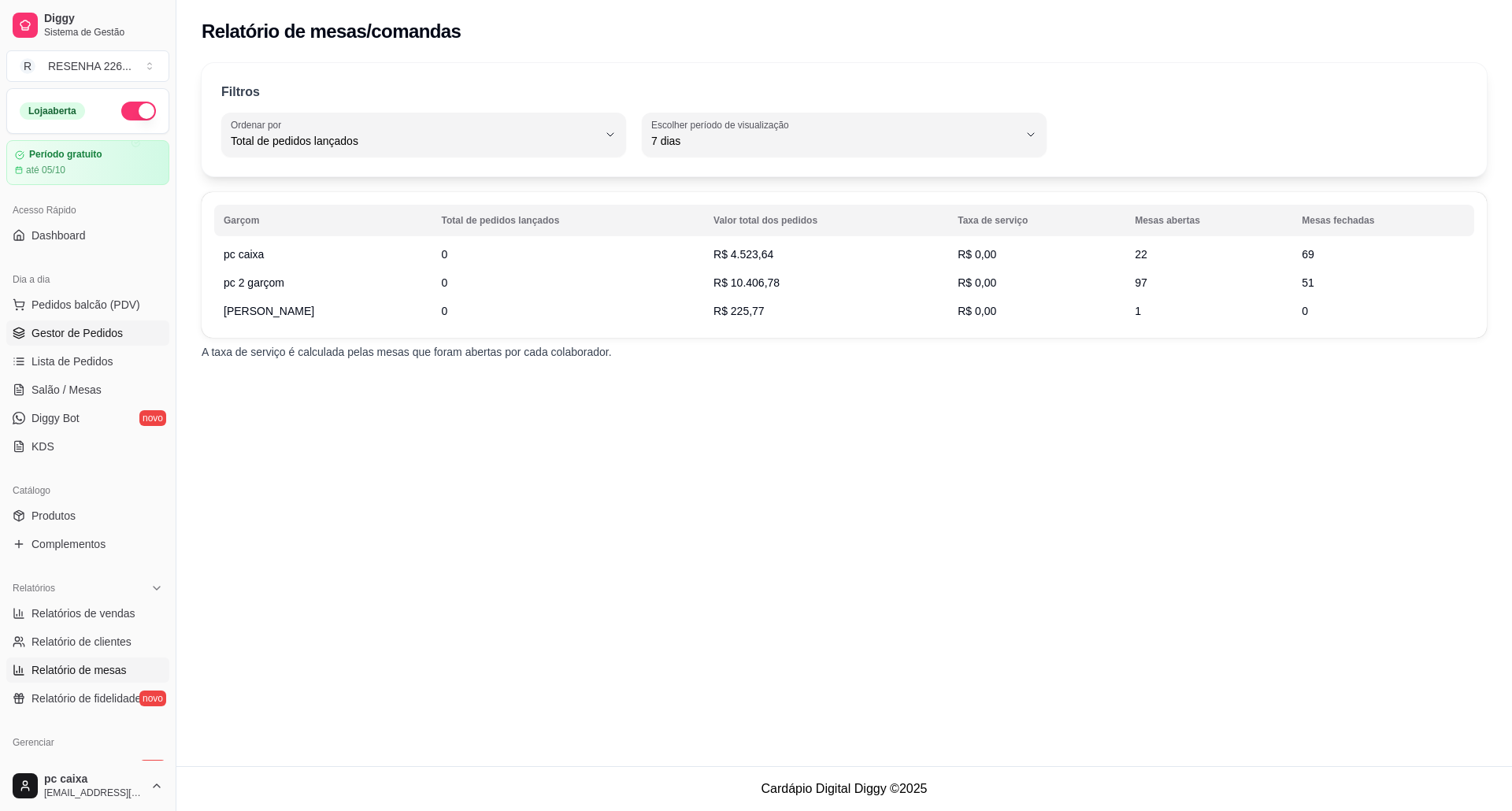
click at [67, 329] on span "Gestor de Pedidos" at bounding box center [76, 333] width 91 height 16
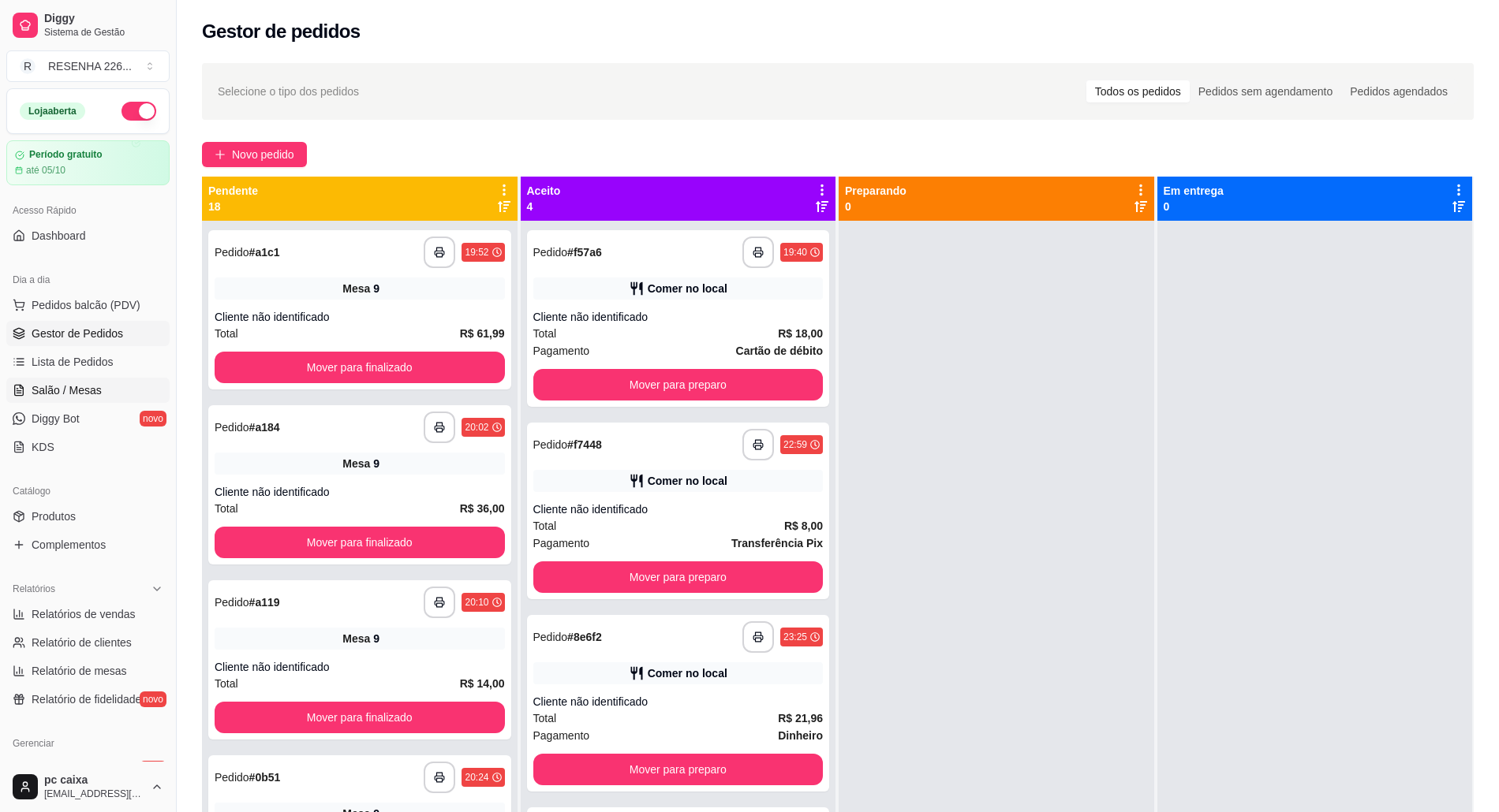
click at [88, 396] on span "Salão / Mesas" at bounding box center [66, 390] width 70 height 16
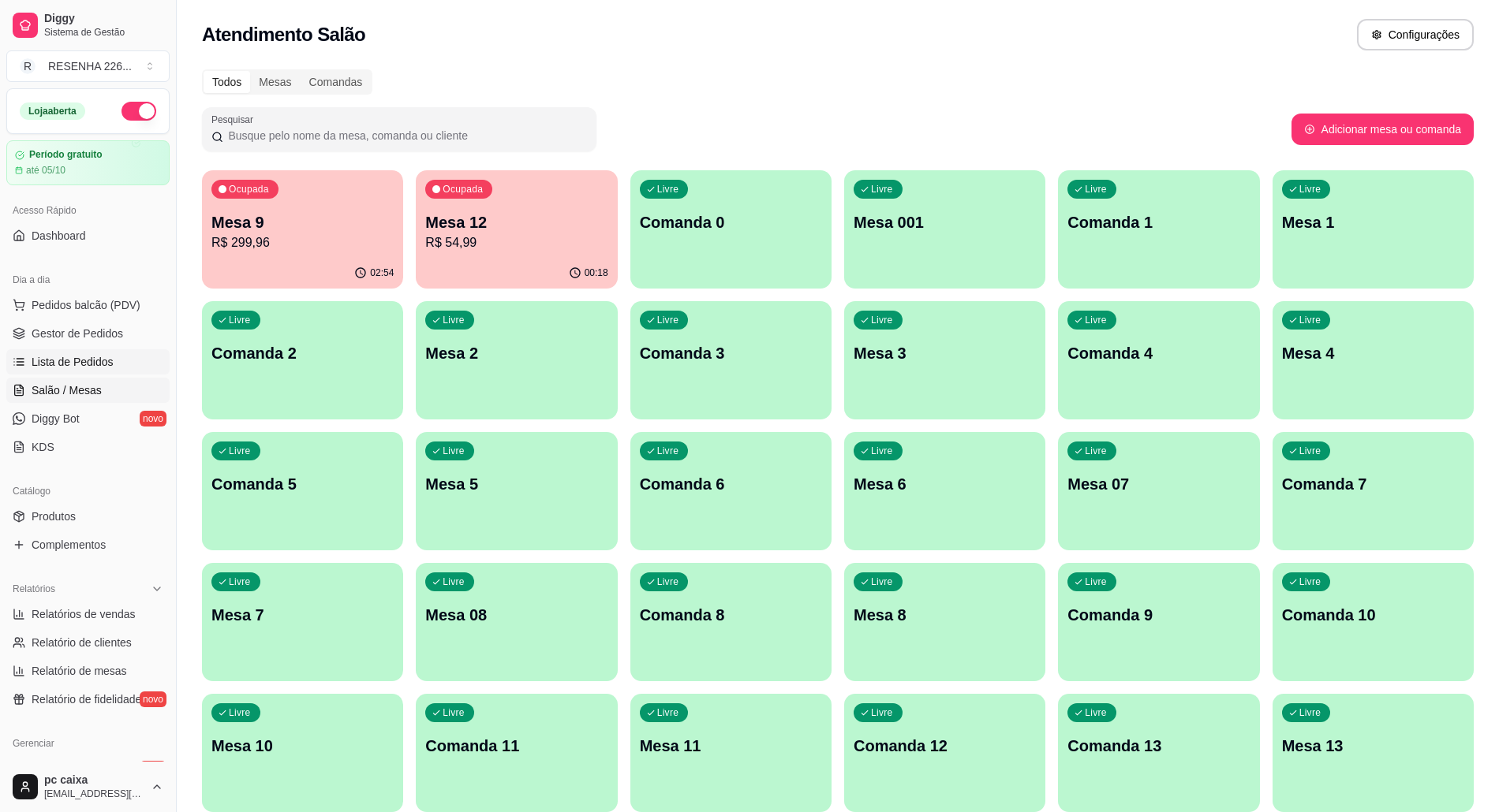
click at [82, 366] on span "Lista de Pedidos" at bounding box center [72, 361] width 82 height 16
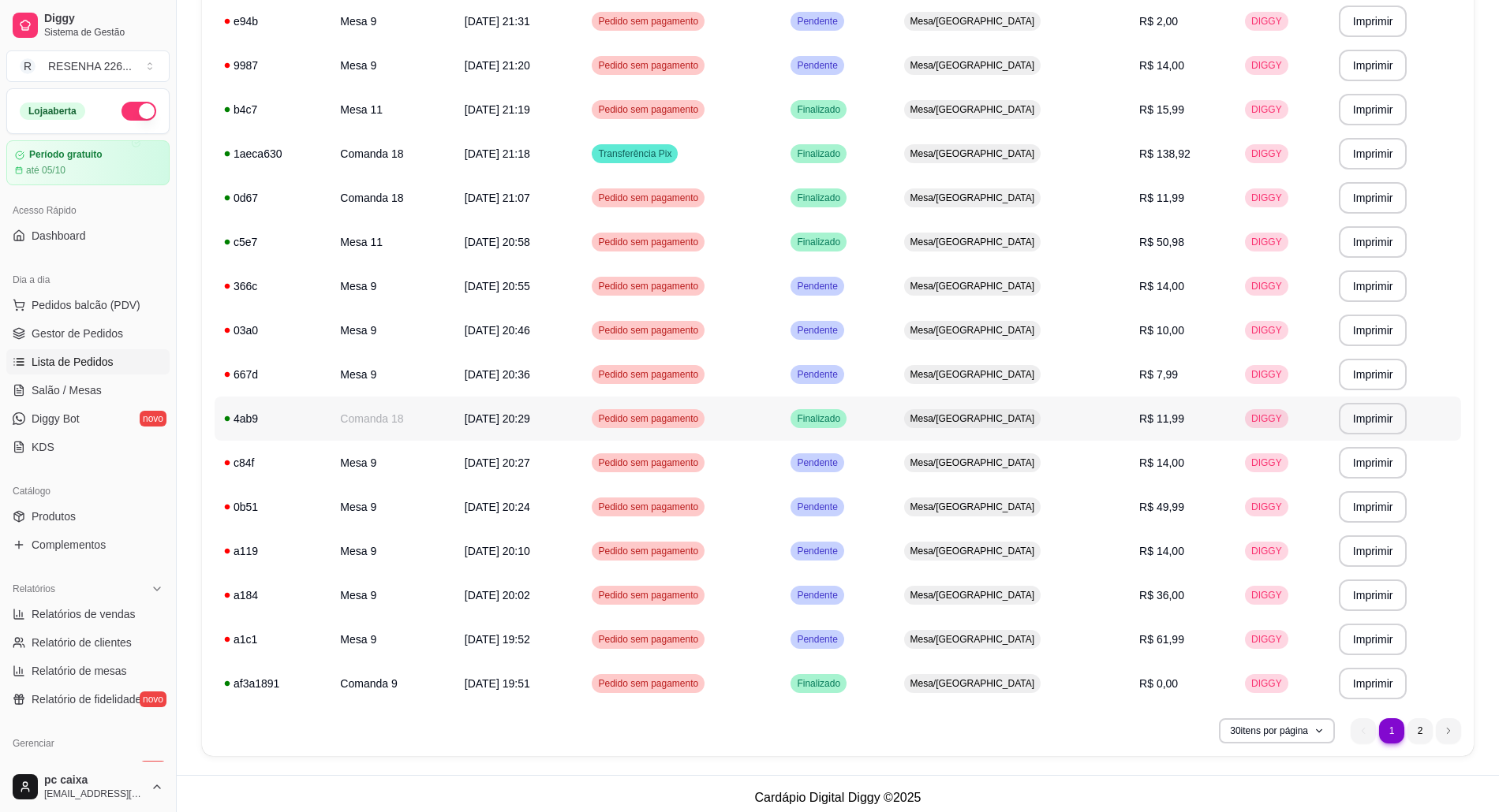
scroll to position [855, 0]
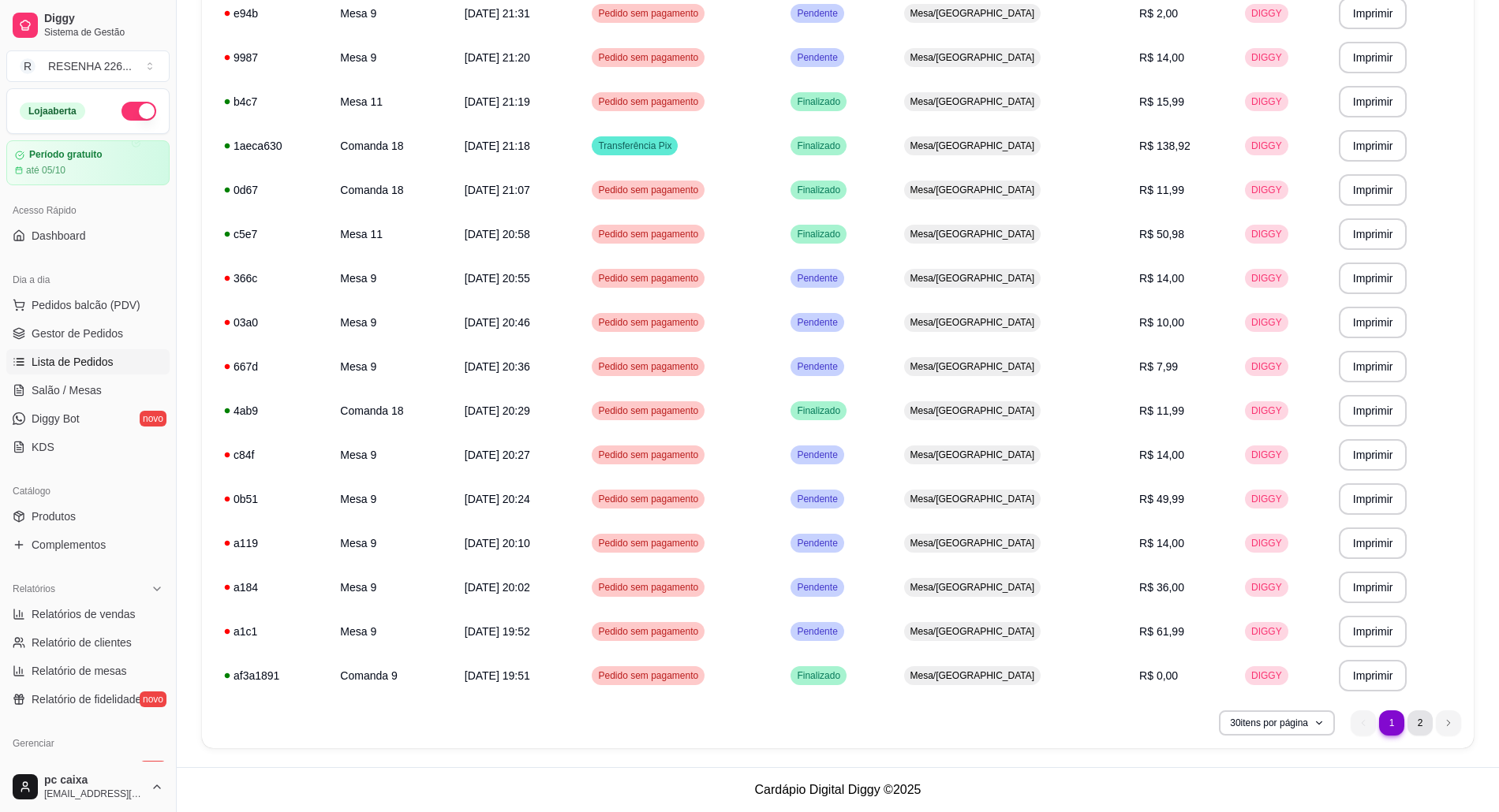
click at [1418, 726] on li "2" at bounding box center [1420, 723] width 26 height 26
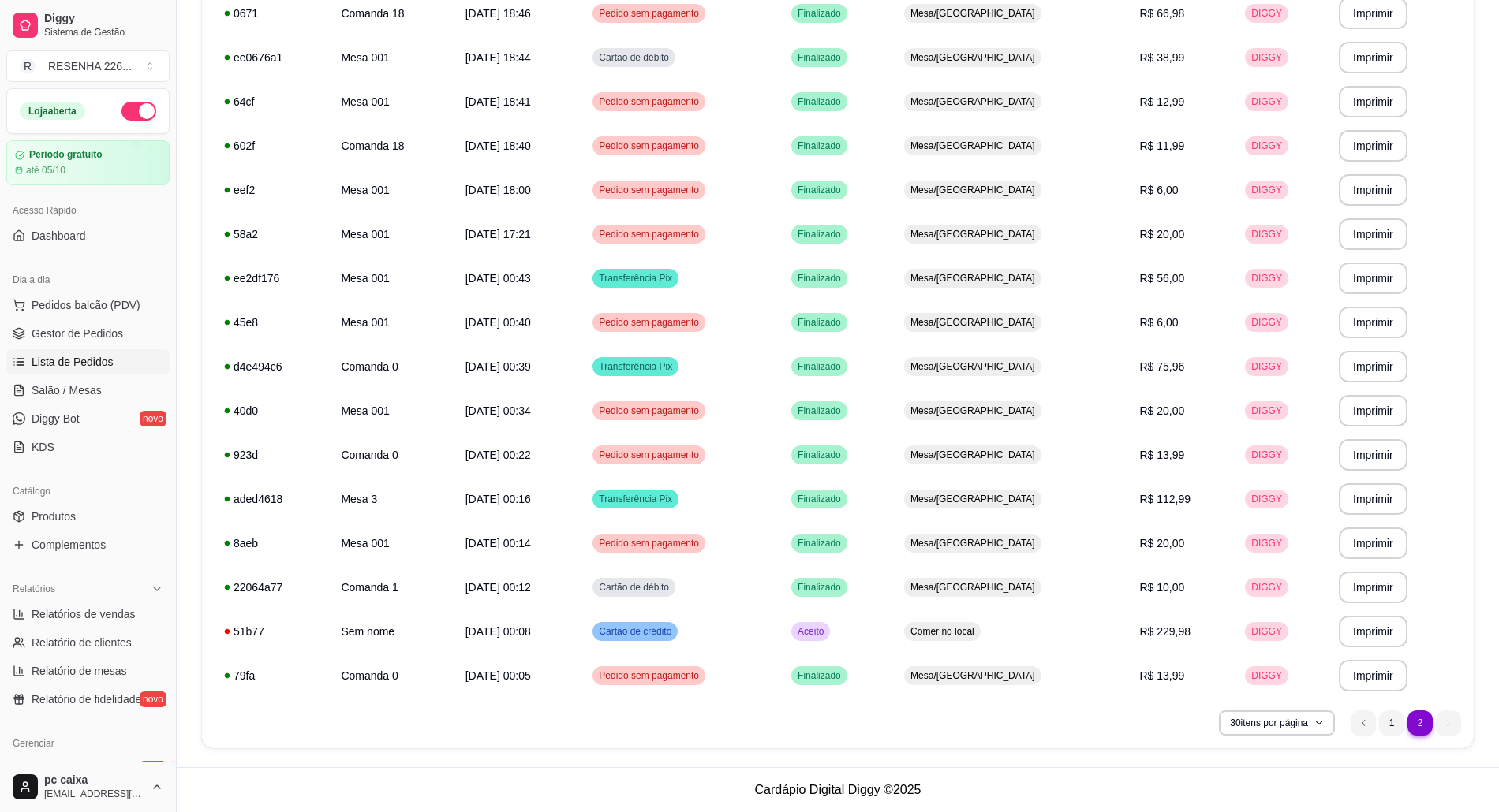
scroll to position [634, 0]
click at [511, 666] on td "11/09/25 às 00:05" at bounding box center [519, 676] width 128 height 44
click at [487, 632] on span "11/09/25 às 00:08" at bounding box center [498, 631] width 66 height 12
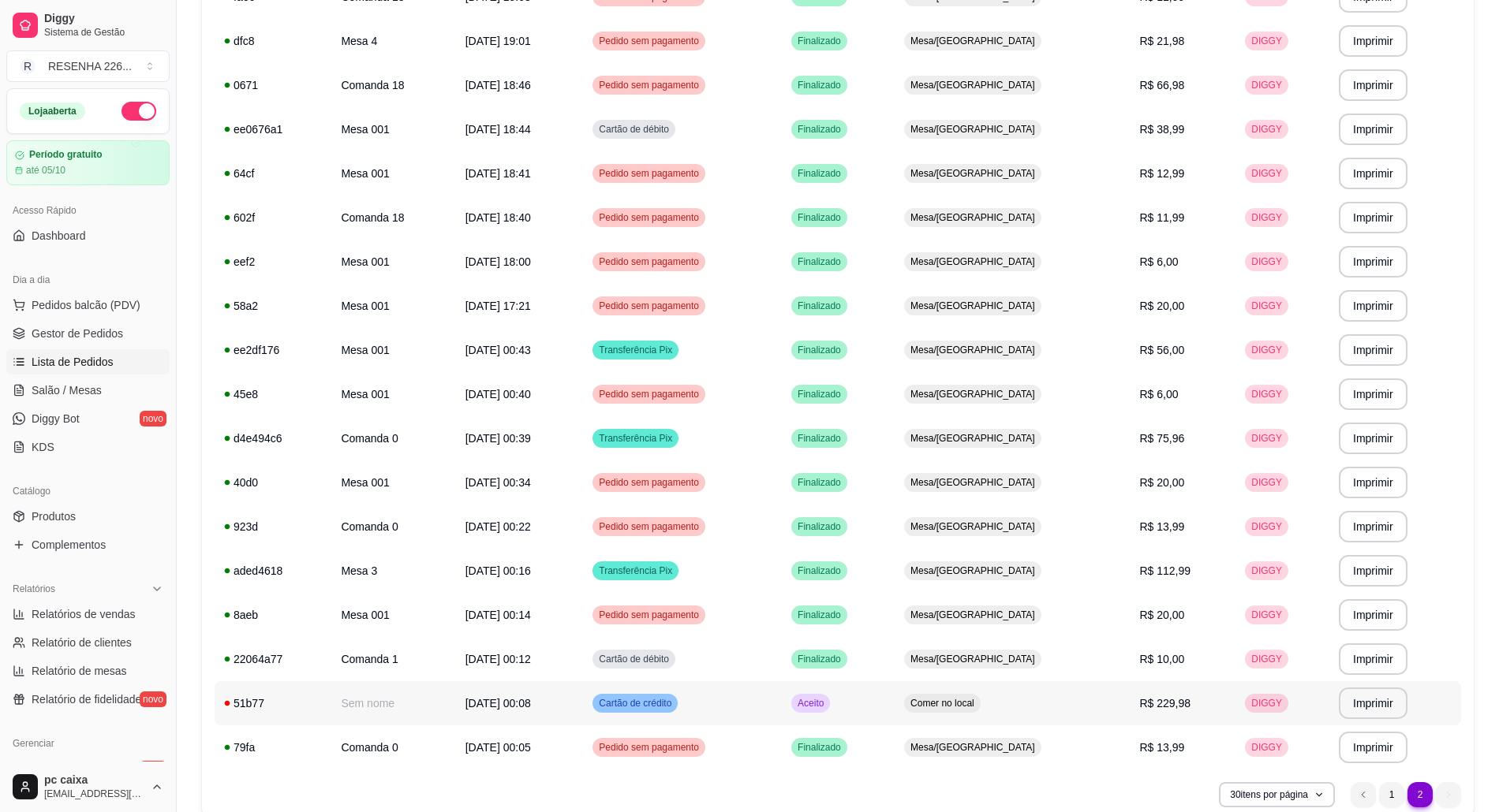
scroll to position [528, 0]
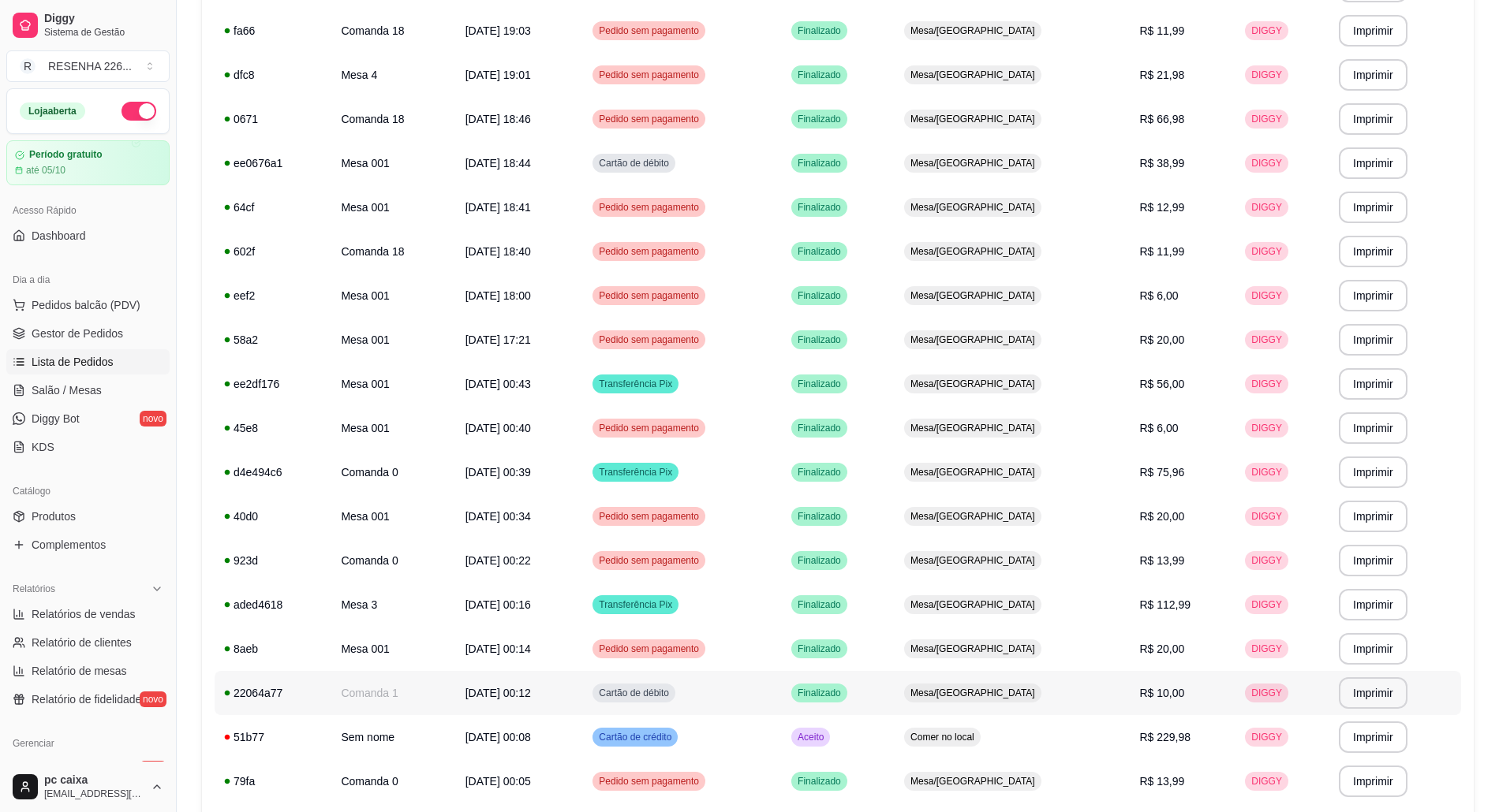
click at [531, 687] on span "11/09/25 às 00:12" at bounding box center [498, 693] width 66 height 12
click at [524, 656] on td "11/09/25 às 00:14" at bounding box center [519, 649] width 128 height 44
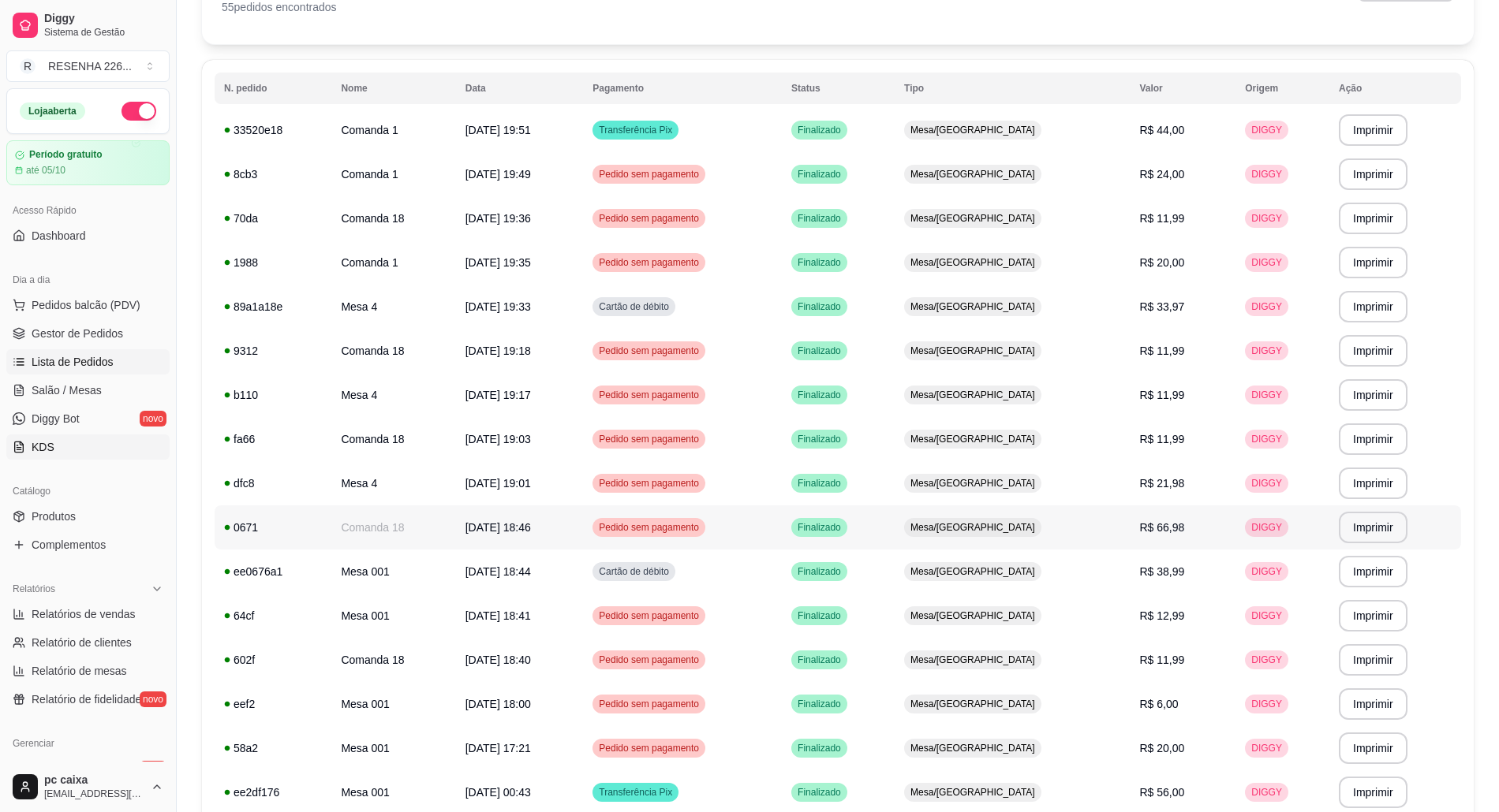
scroll to position [0, 0]
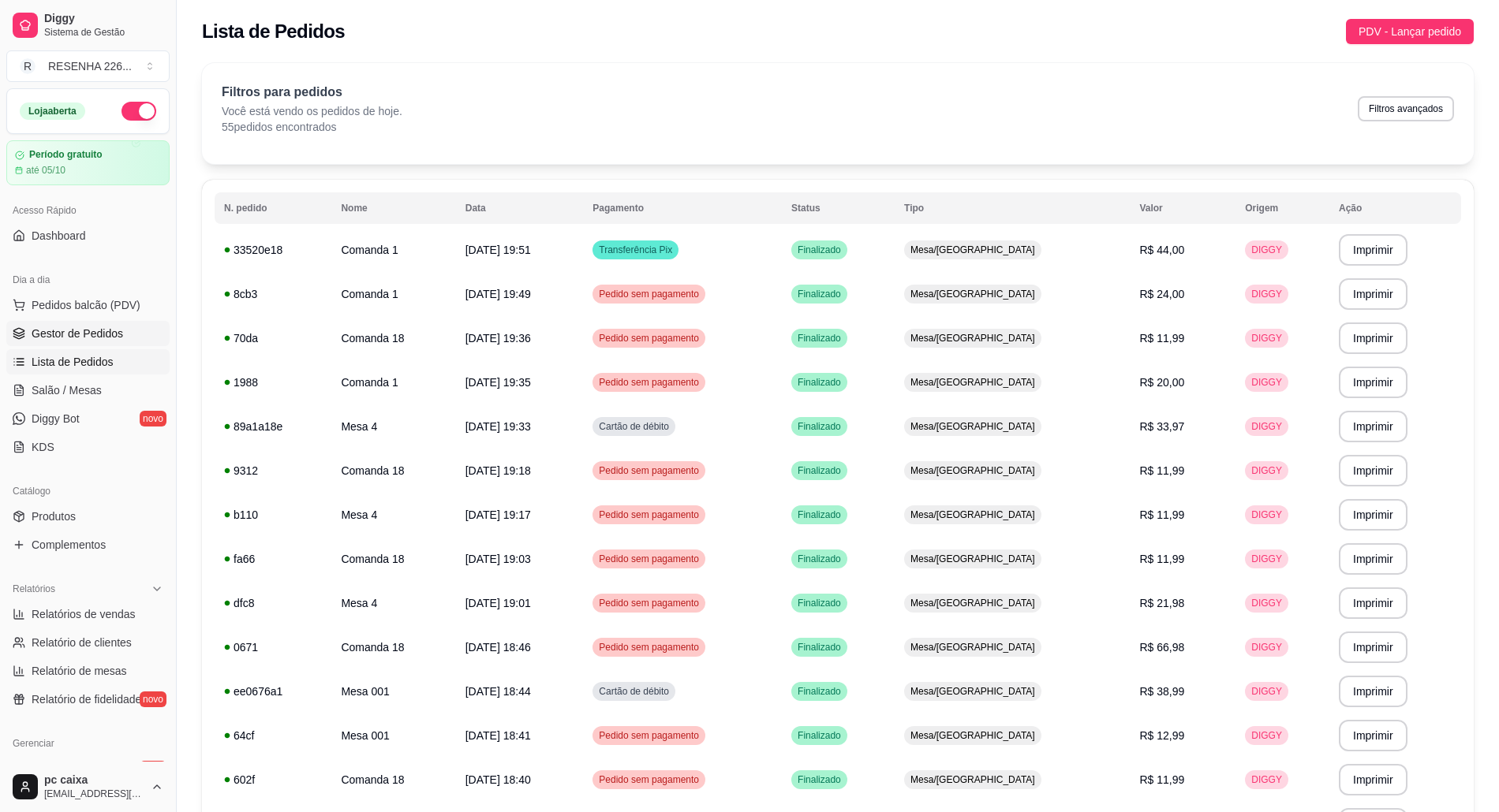
click at [114, 334] on span "Gestor de Pedidos" at bounding box center [77, 333] width 91 height 16
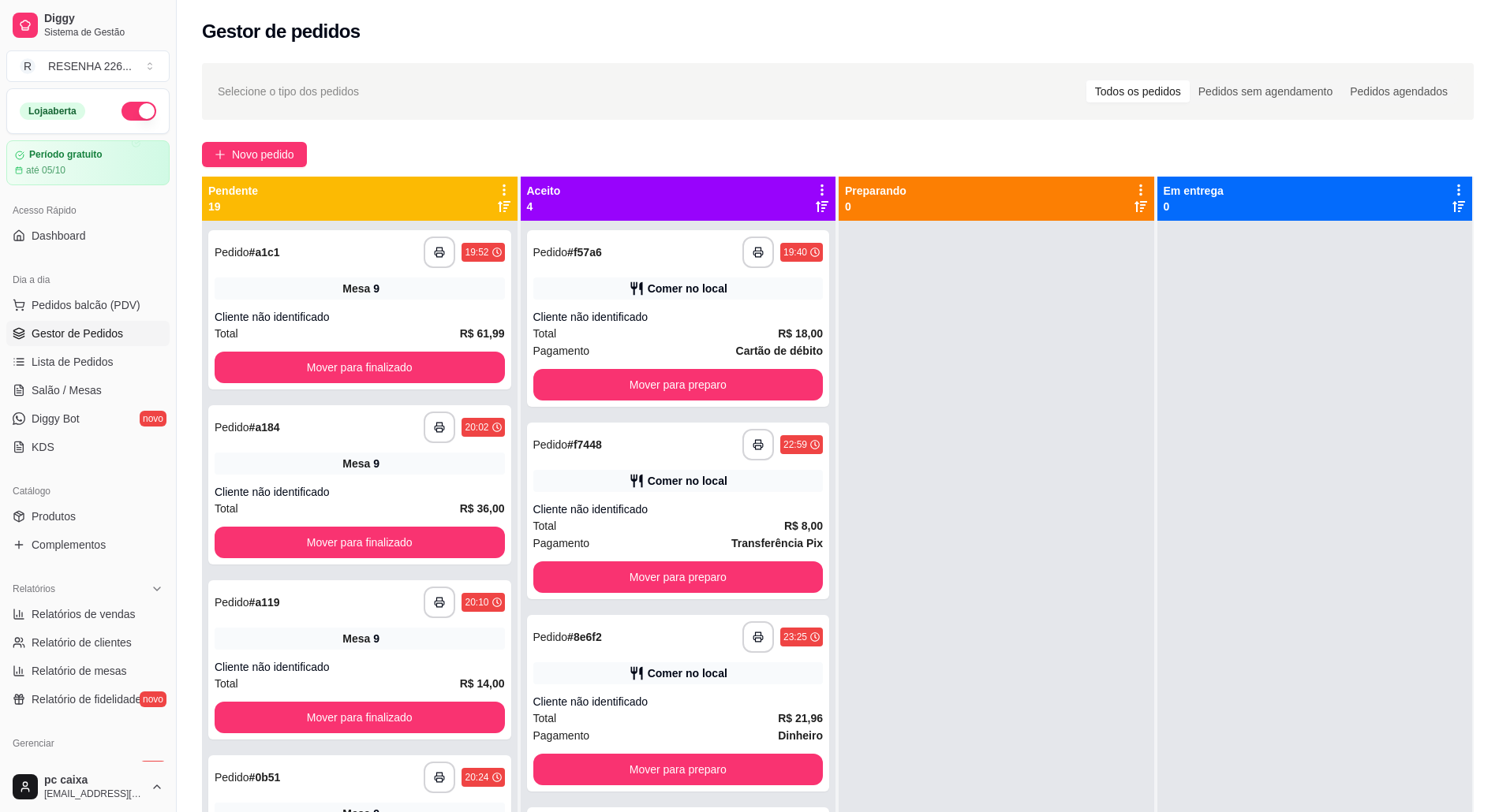
click at [7, 321] on link "Gestor de Pedidos" at bounding box center [88, 333] width 163 height 26
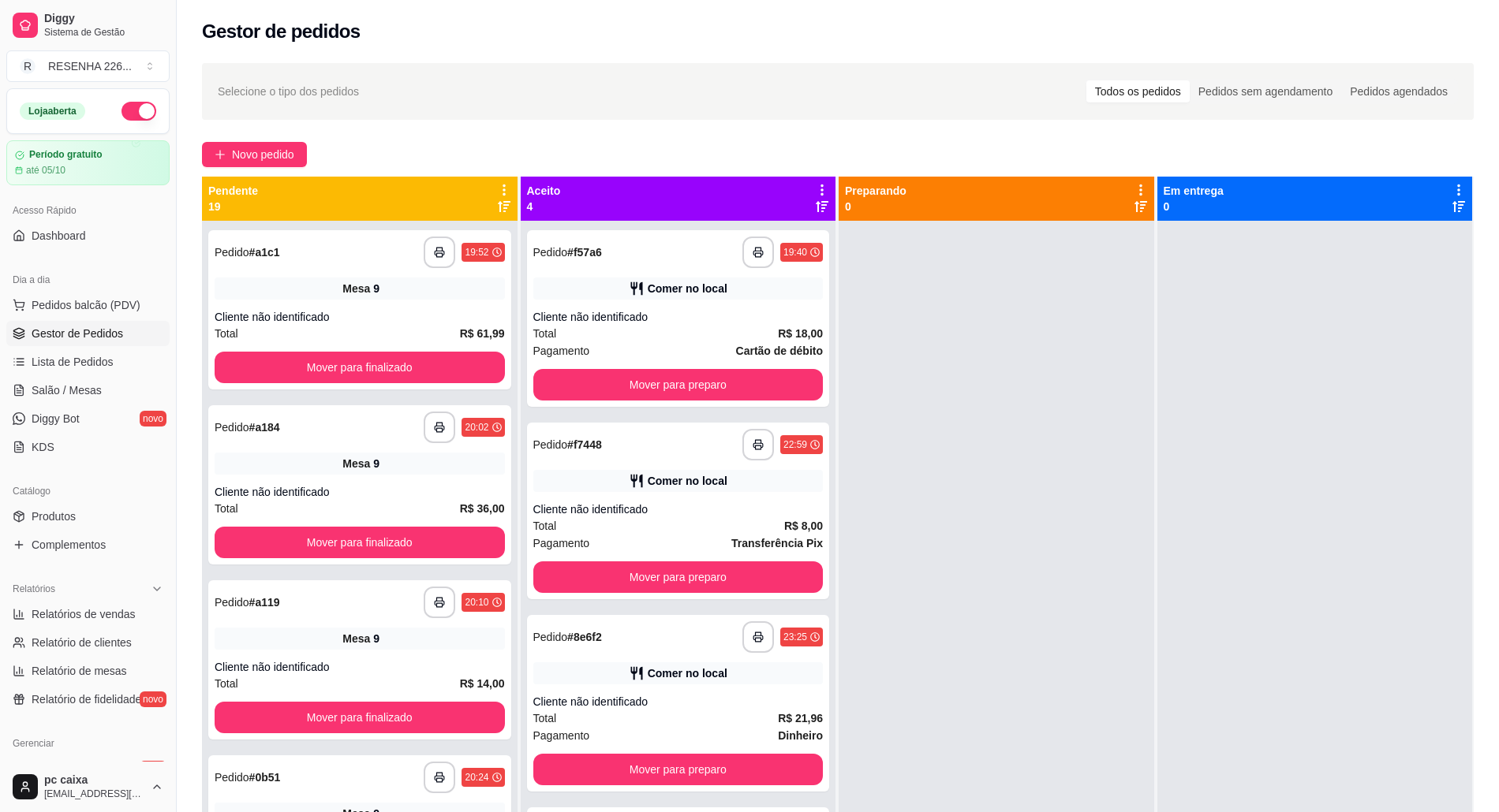
click at [7, 321] on link "Gestor de Pedidos" at bounding box center [88, 333] width 163 height 26
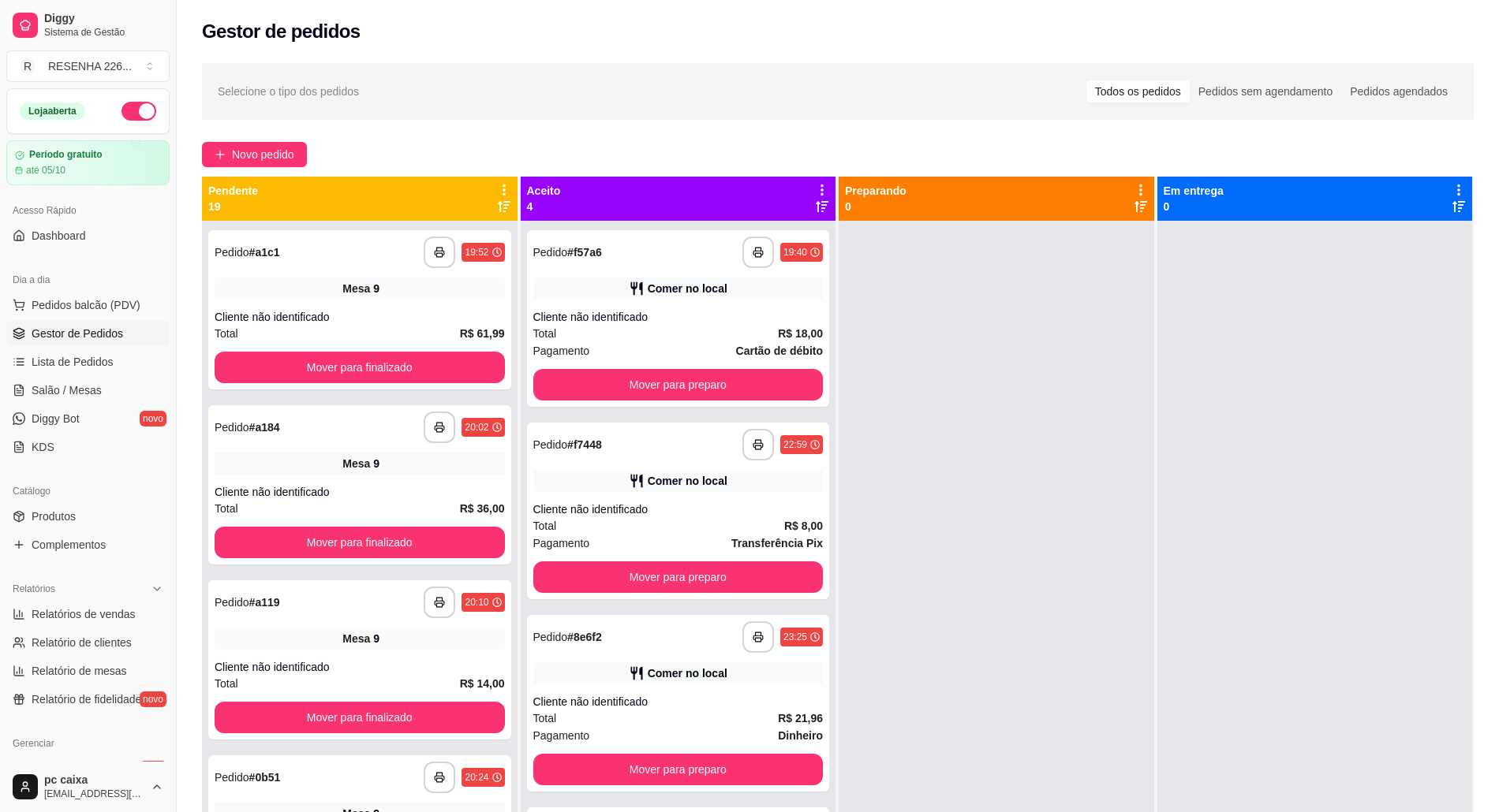
click at [7, 321] on link "Gestor de Pedidos" at bounding box center [88, 333] width 163 height 26
